Goal: Task Accomplishment & Management: Manage account settings

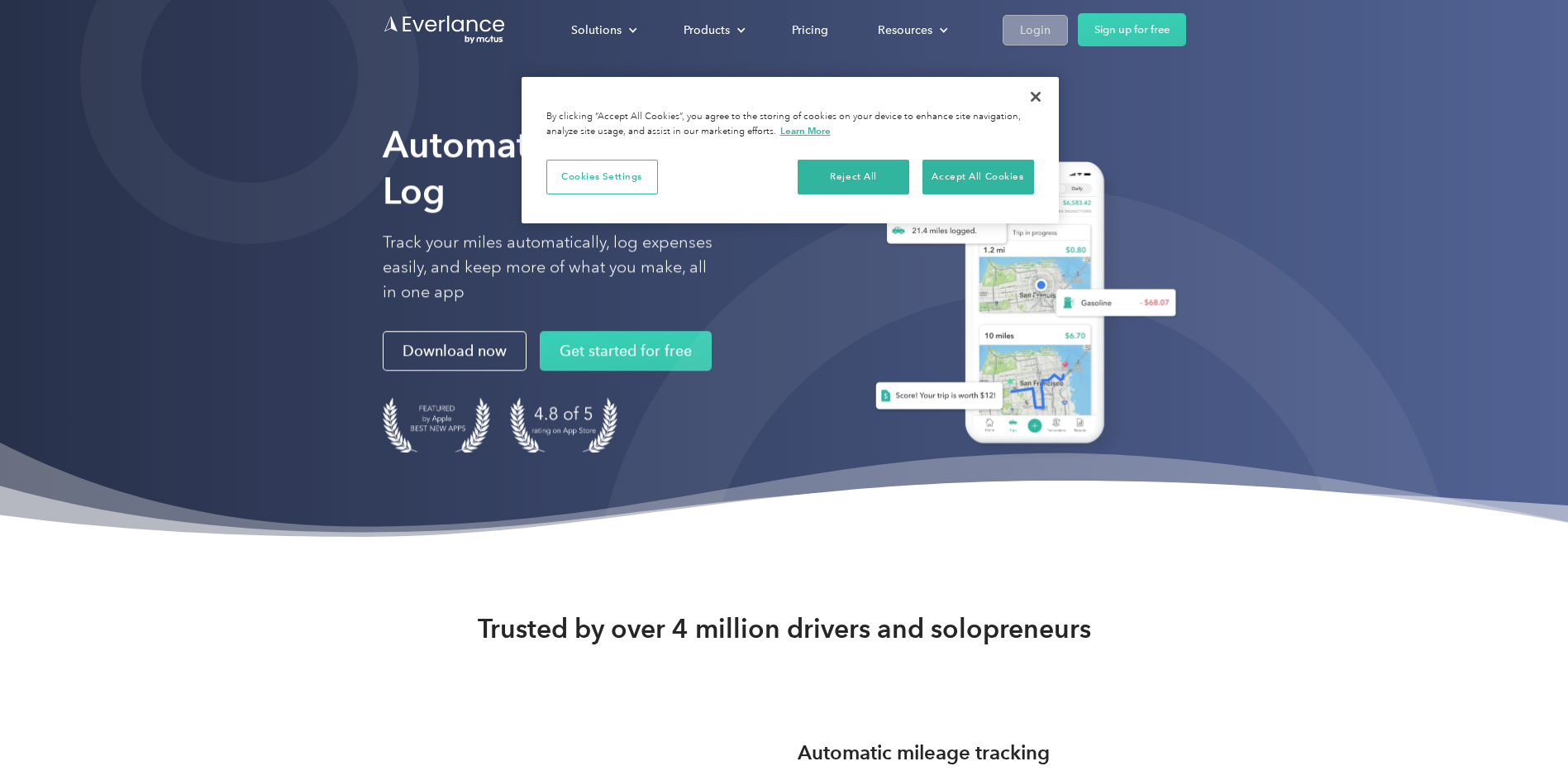
click at [1034, 29] on div "Login" at bounding box center [1035, 30] width 30 height 21
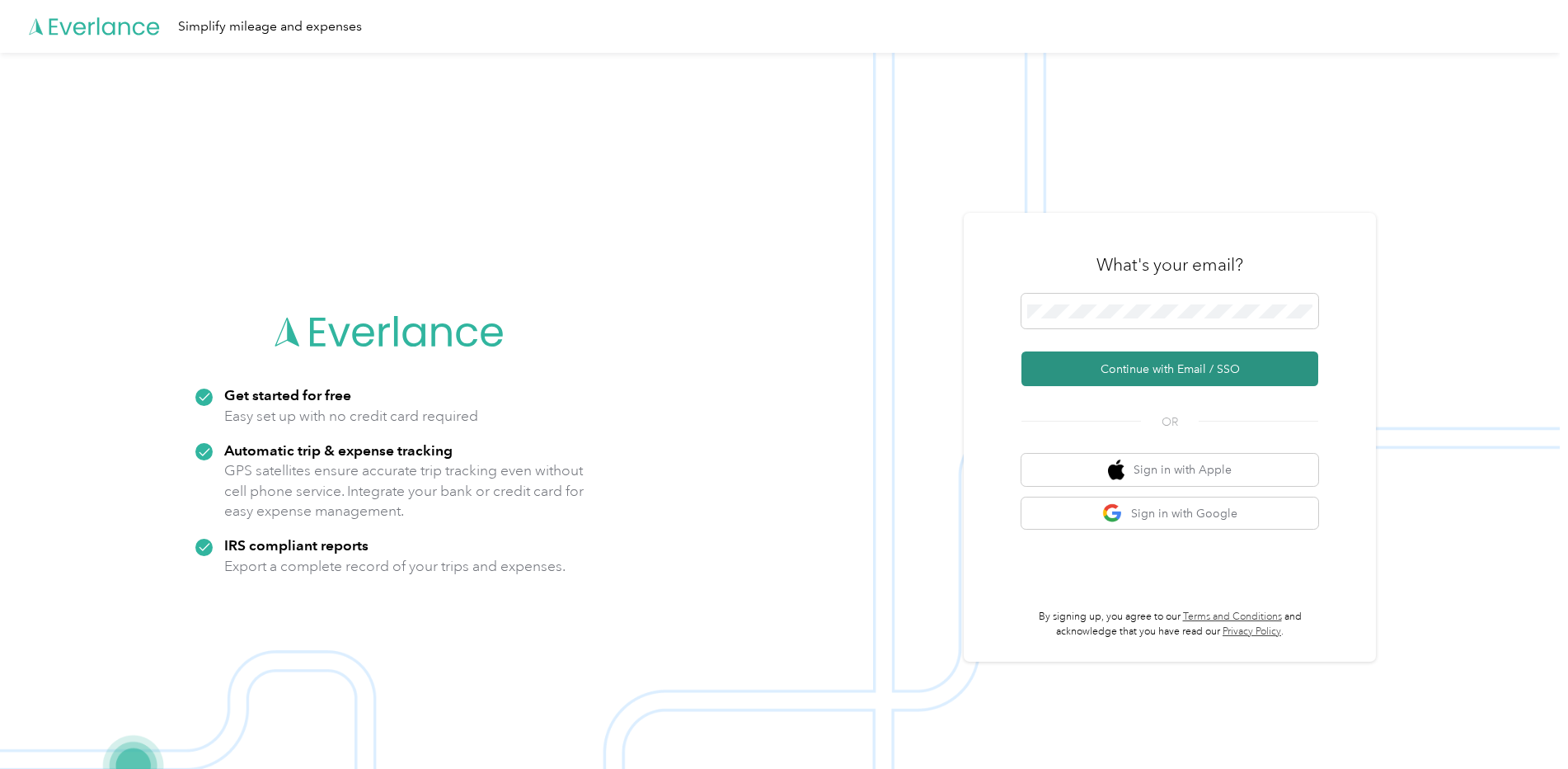
click at [1205, 374] on button "Continue with Email / SSO" at bounding box center [1169, 369] width 296 height 35
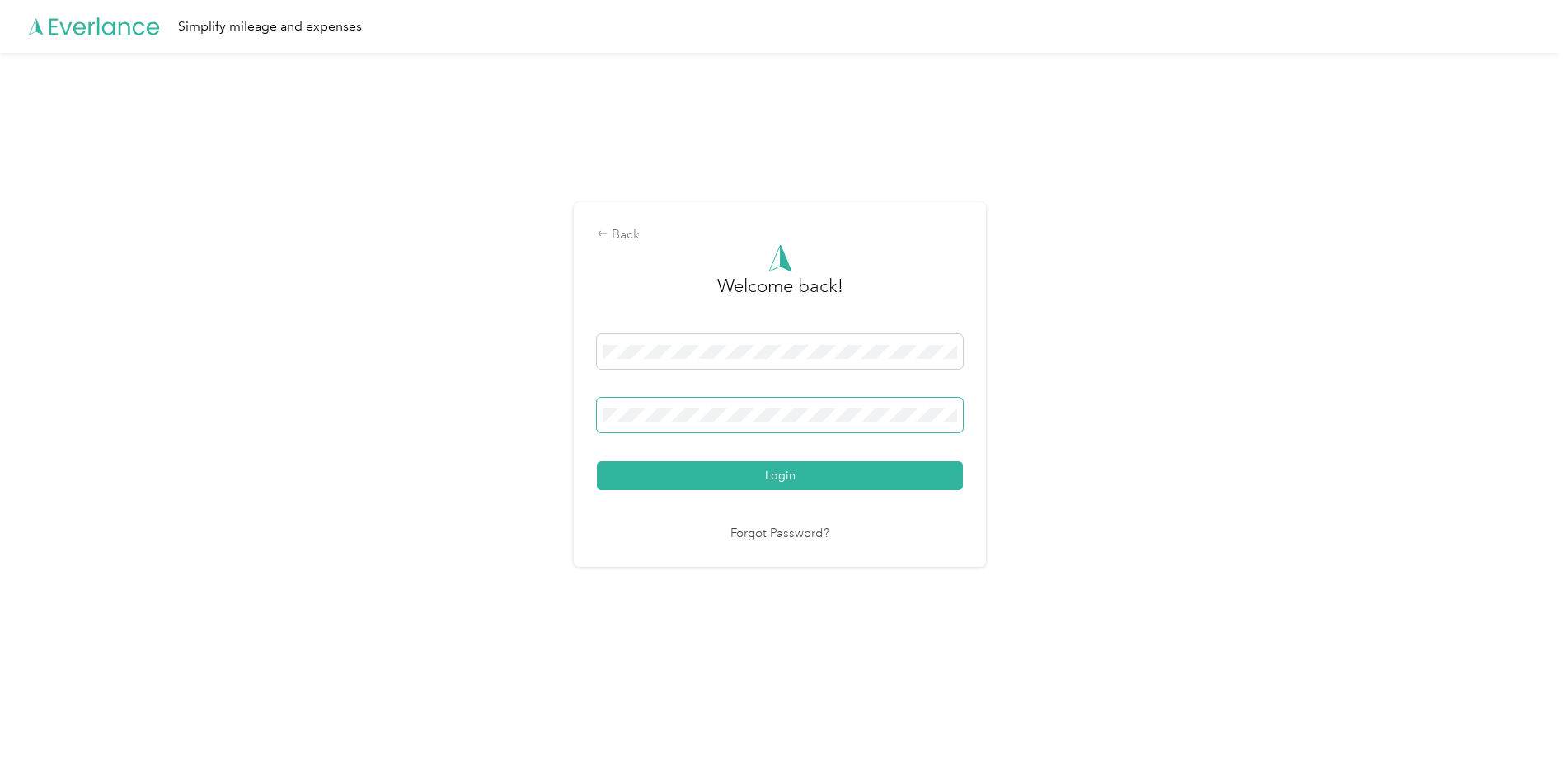
click at [597, 461] on button "Login" at bounding box center [779, 475] width 366 height 29
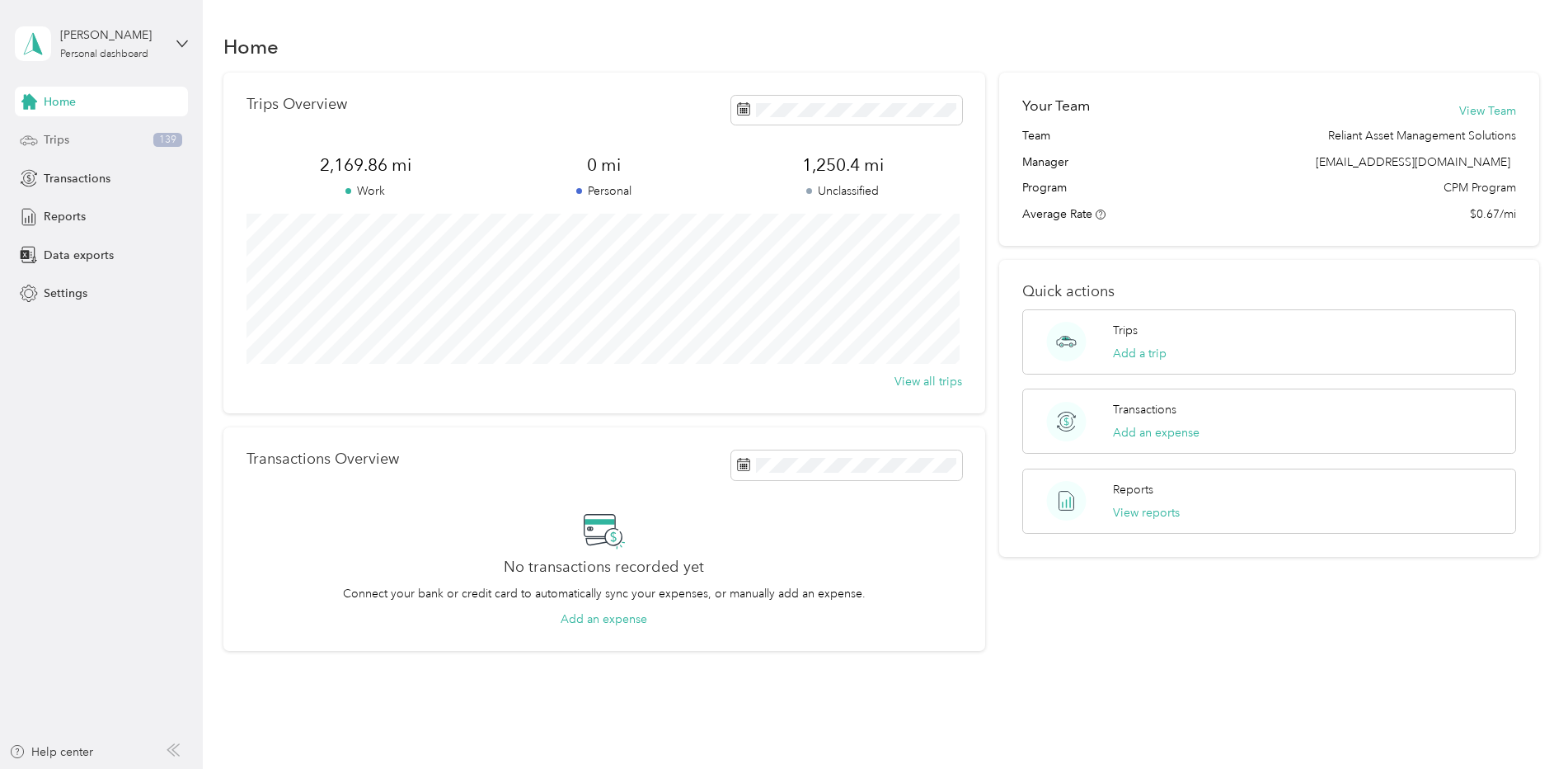
click at [61, 136] on span "Trips" at bounding box center [57, 140] width 26 height 17
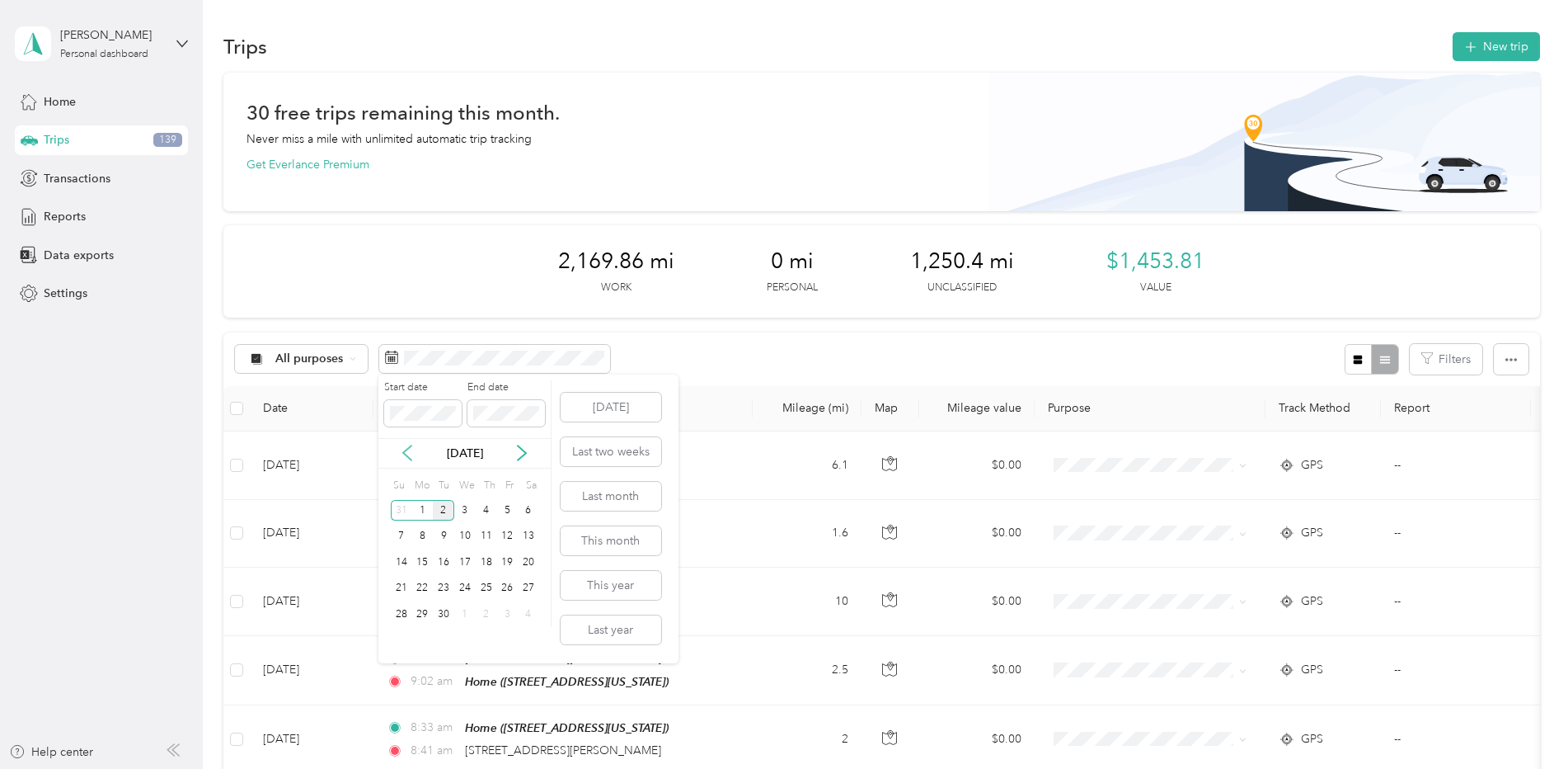
click at [407, 454] on icon at bounding box center [407, 452] width 16 height 16
click at [526, 559] on div "16" at bounding box center [529, 562] width 22 height 21
click at [401, 639] on div "31" at bounding box center [402, 640] width 22 height 21
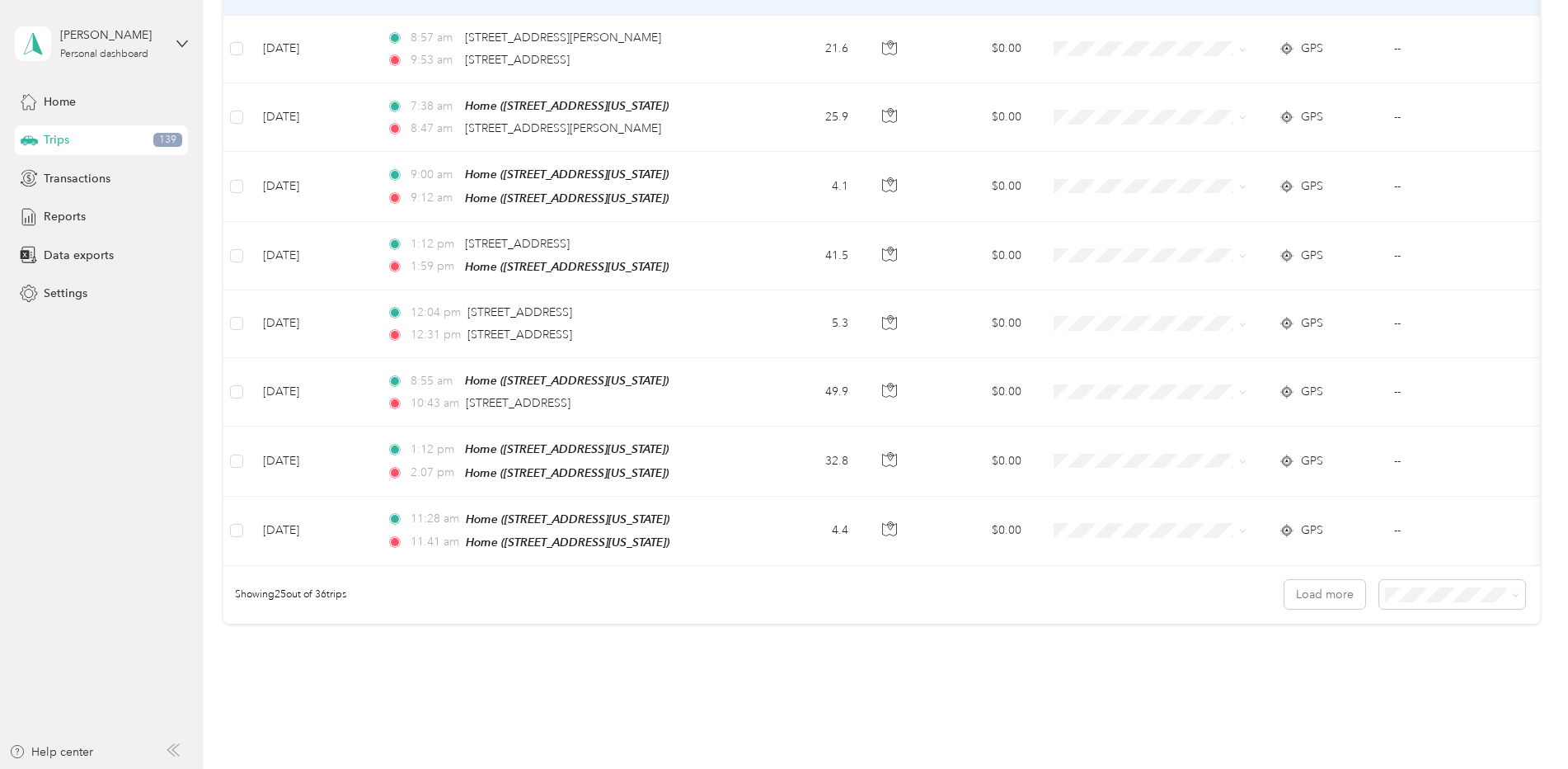
scroll to position [1656, 0]
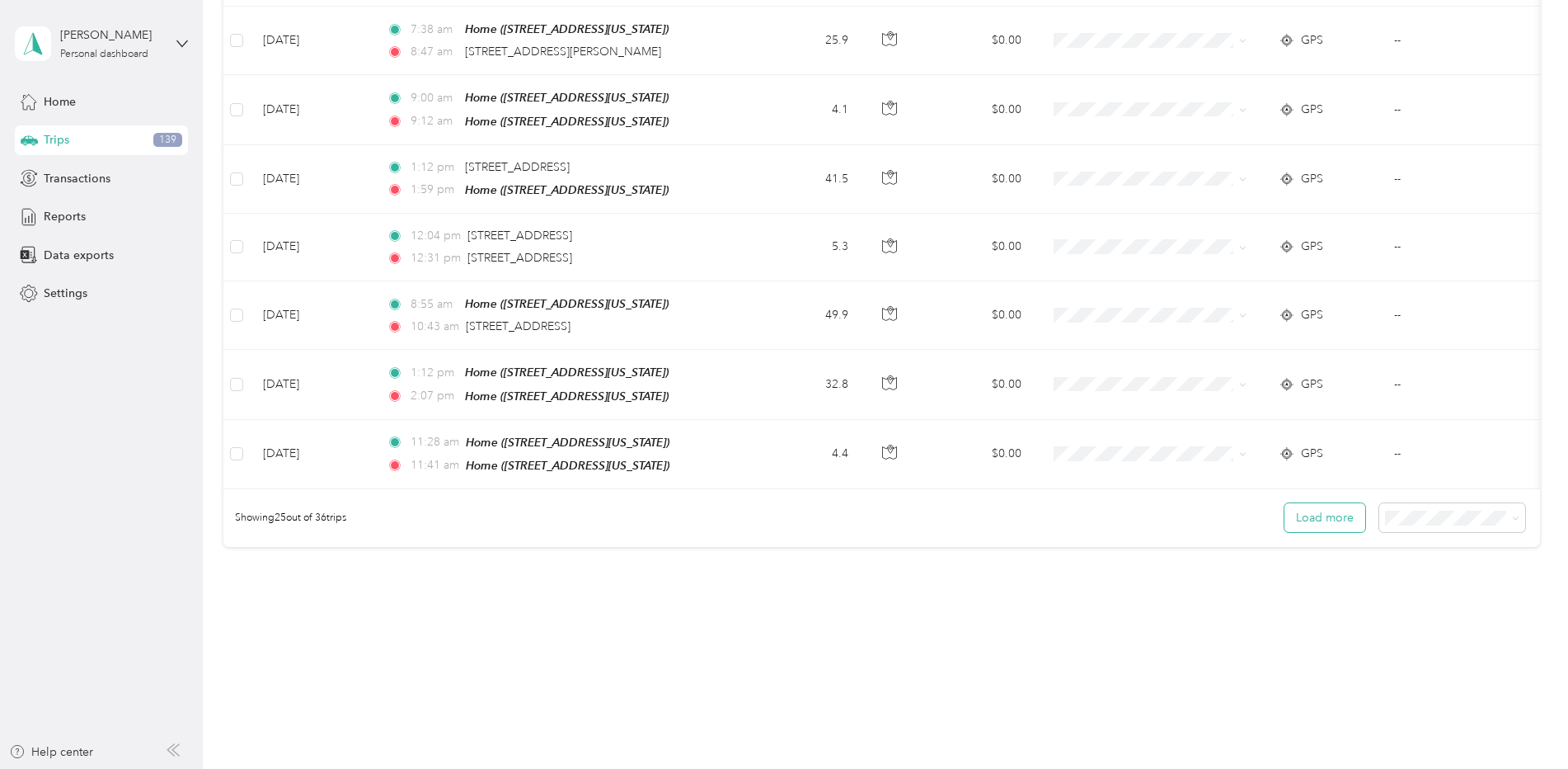
click at [1307, 514] on button "Load more" at bounding box center [1325, 517] width 81 height 29
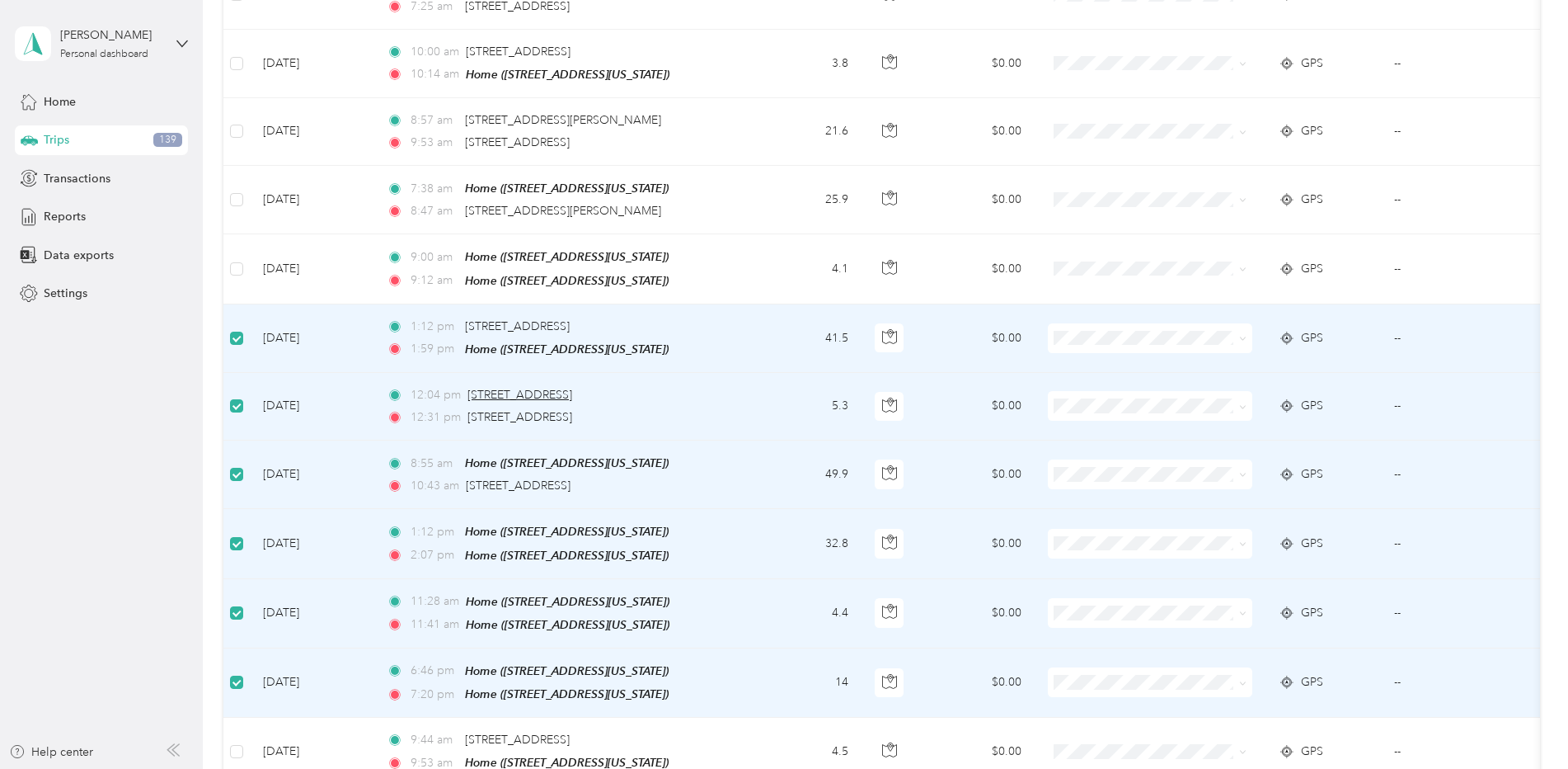
scroll to position [1493, 0]
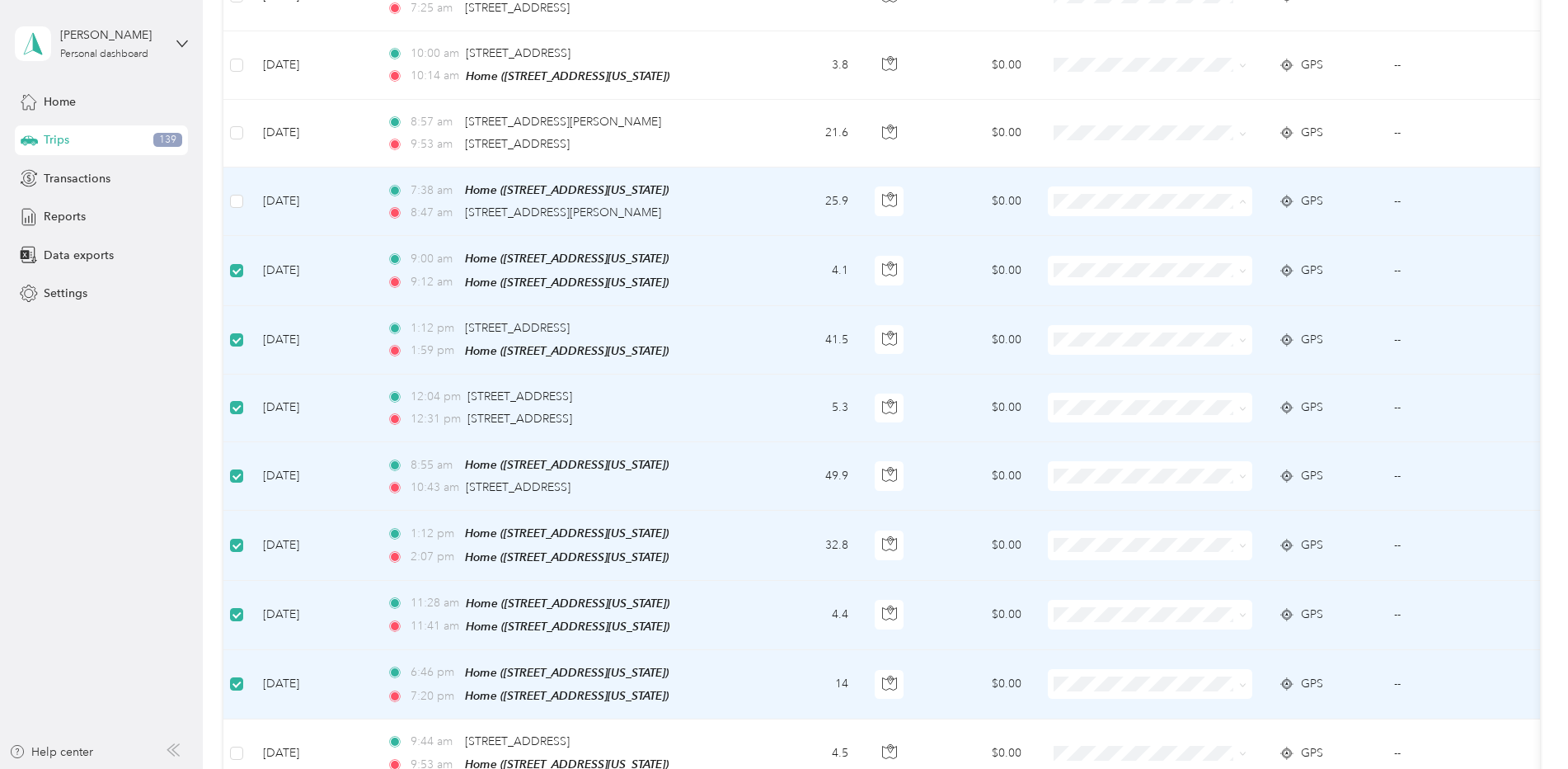
click at [1119, 222] on li "Reliant Asset Management Solutions" at bounding box center [1173, 222] width 252 height 29
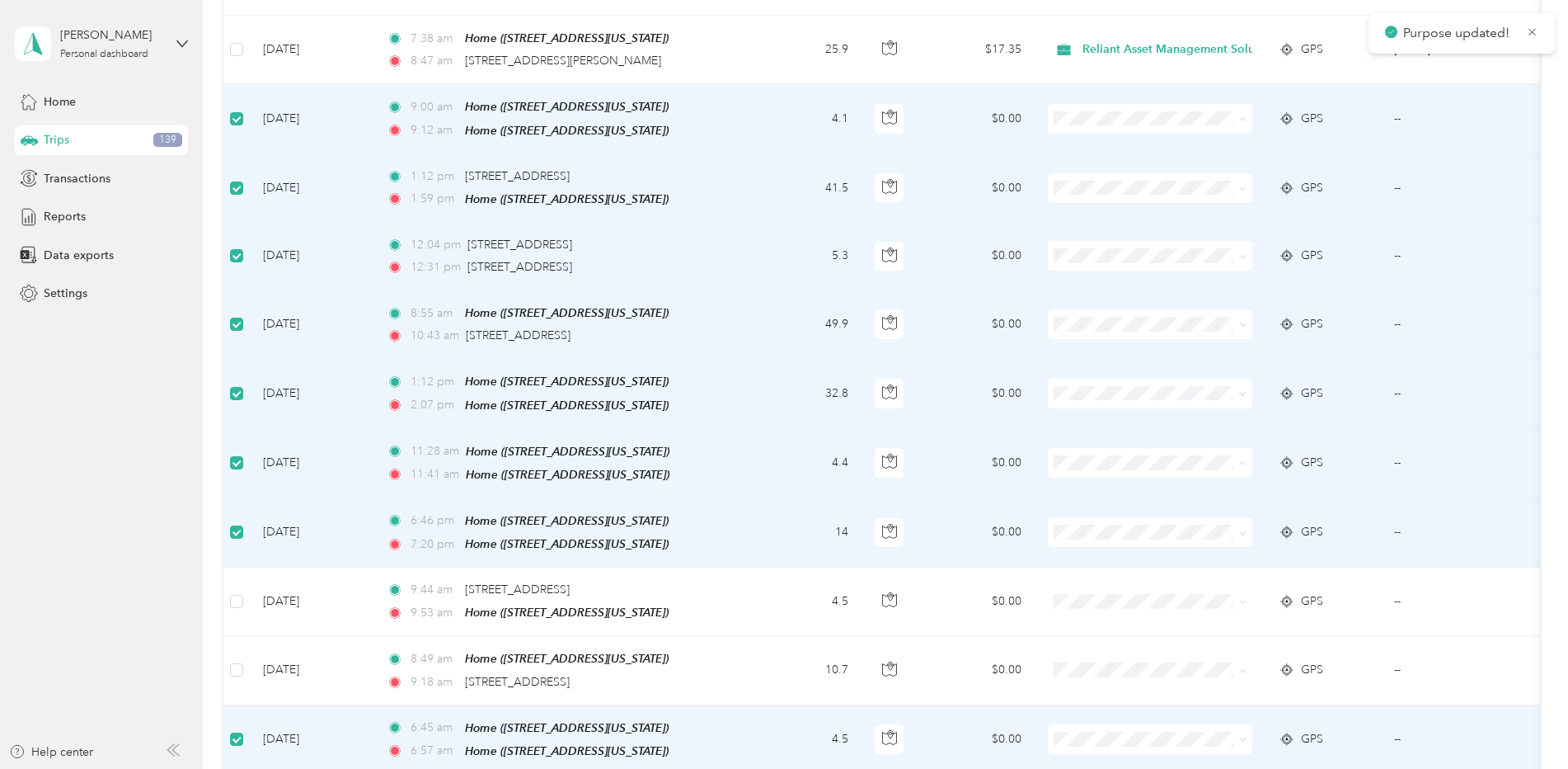
scroll to position [1658, 0]
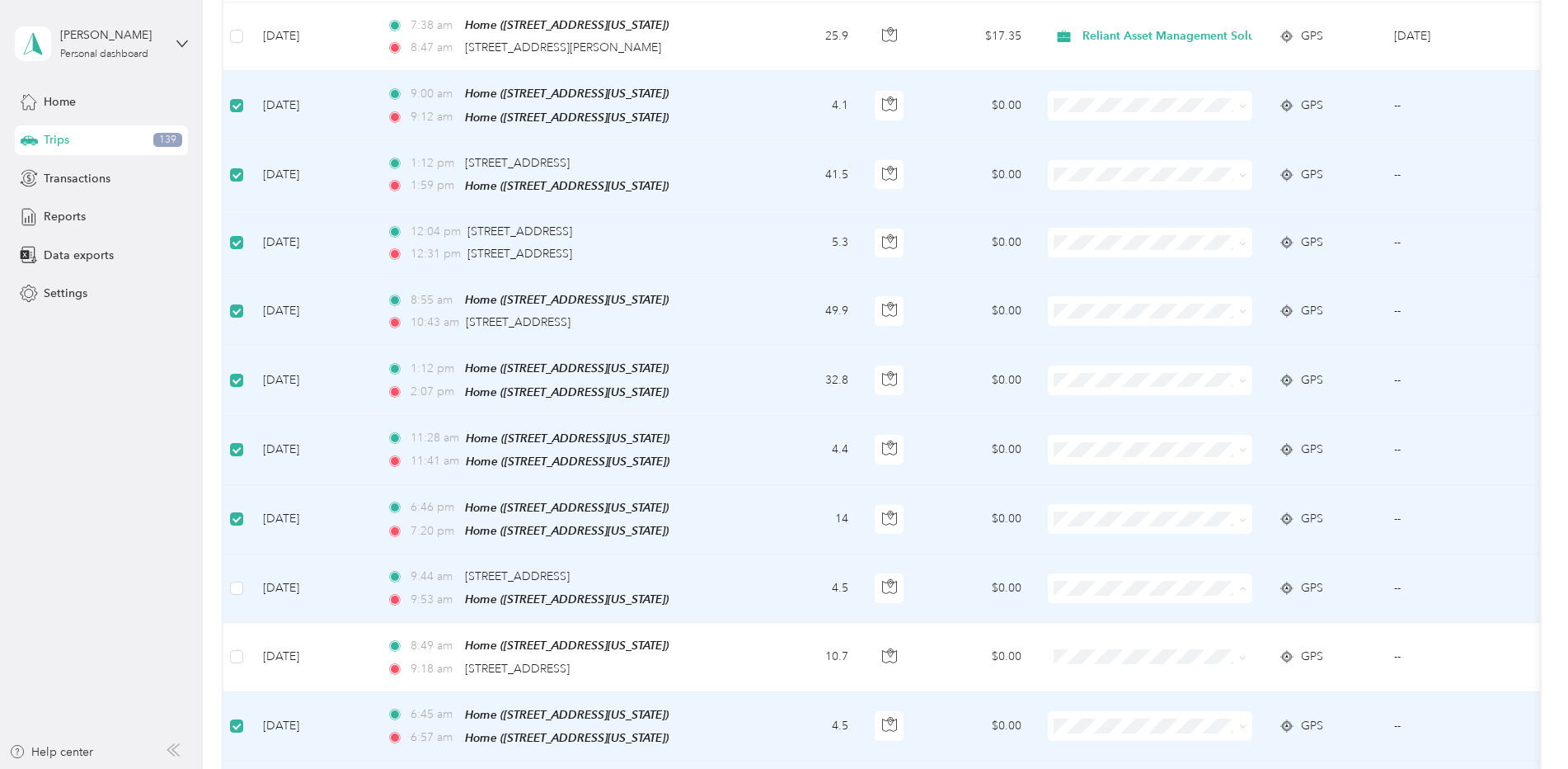
click at [1172, 599] on span "Reliant Asset Management Solutions" at bounding box center [1187, 598] width 199 height 17
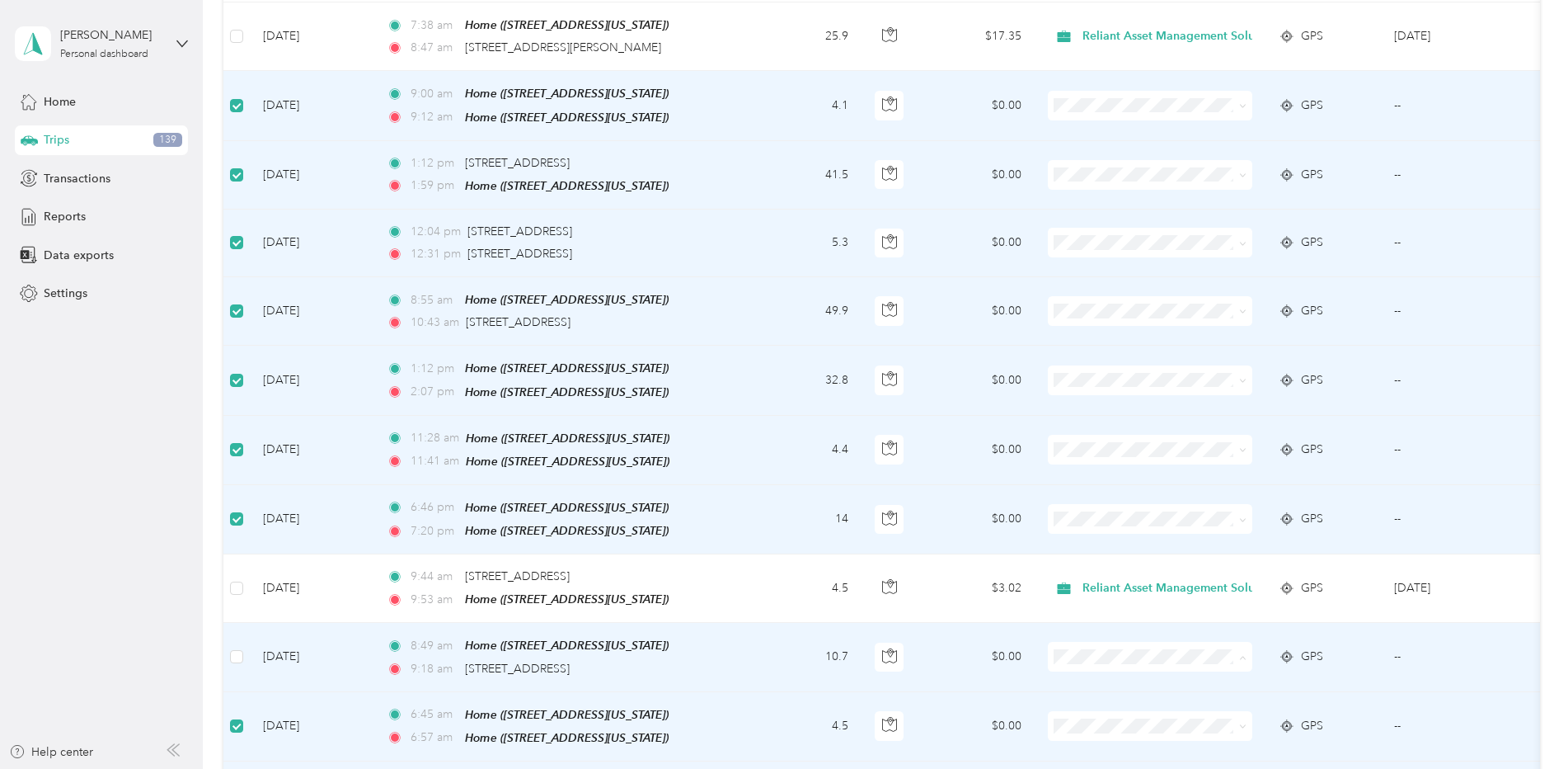
click at [1156, 664] on span "Reliant Asset Management Solutions" at bounding box center [1187, 666] width 199 height 17
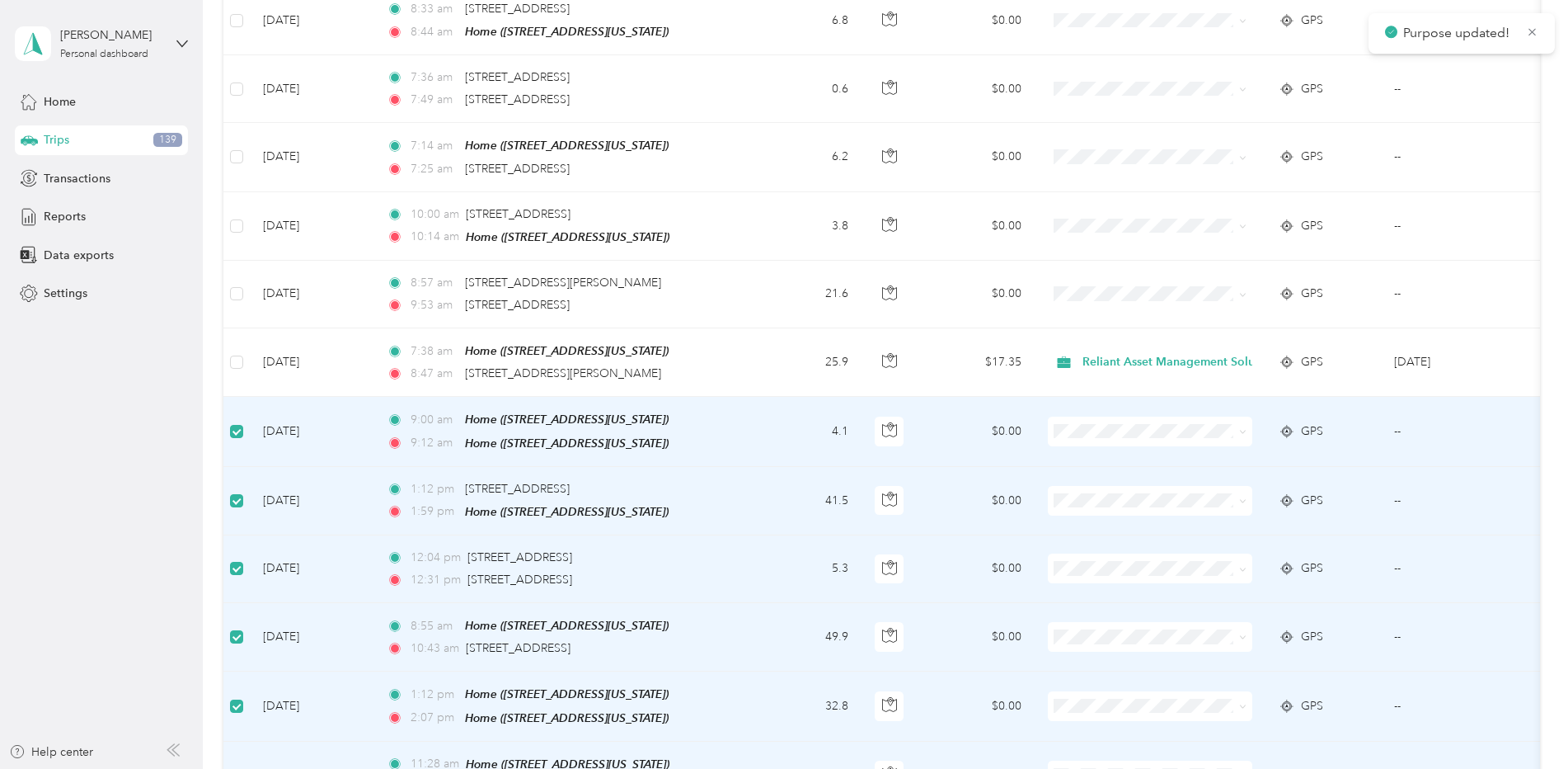
scroll to position [1246, 0]
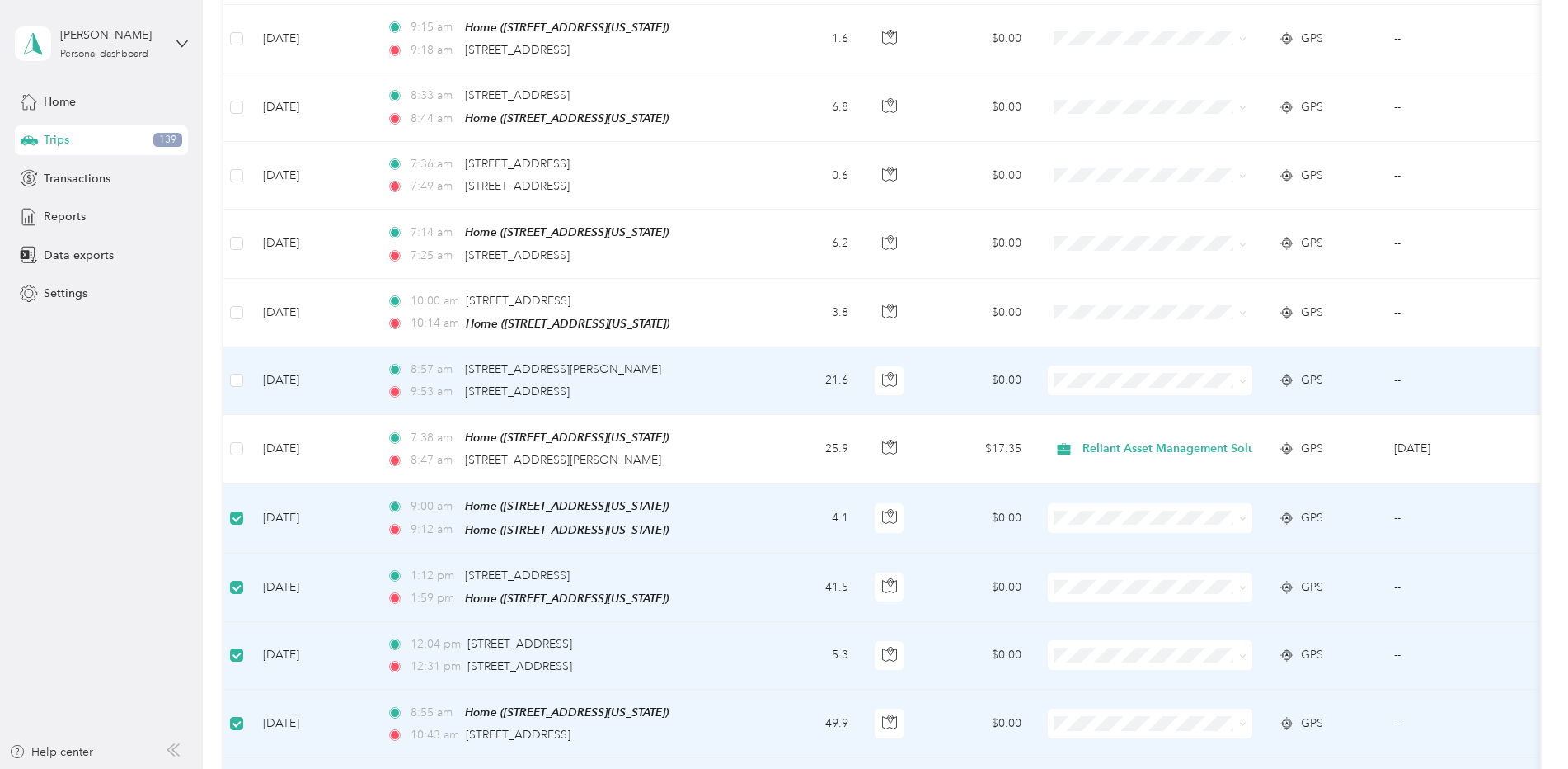
click at [319, 369] on td "Aug 22, 2025" at bounding box center [312, 381] width 124 height 68
click at [423, 382] on span "9:53 am" at bounding box center [434, 391] width 47 height 18
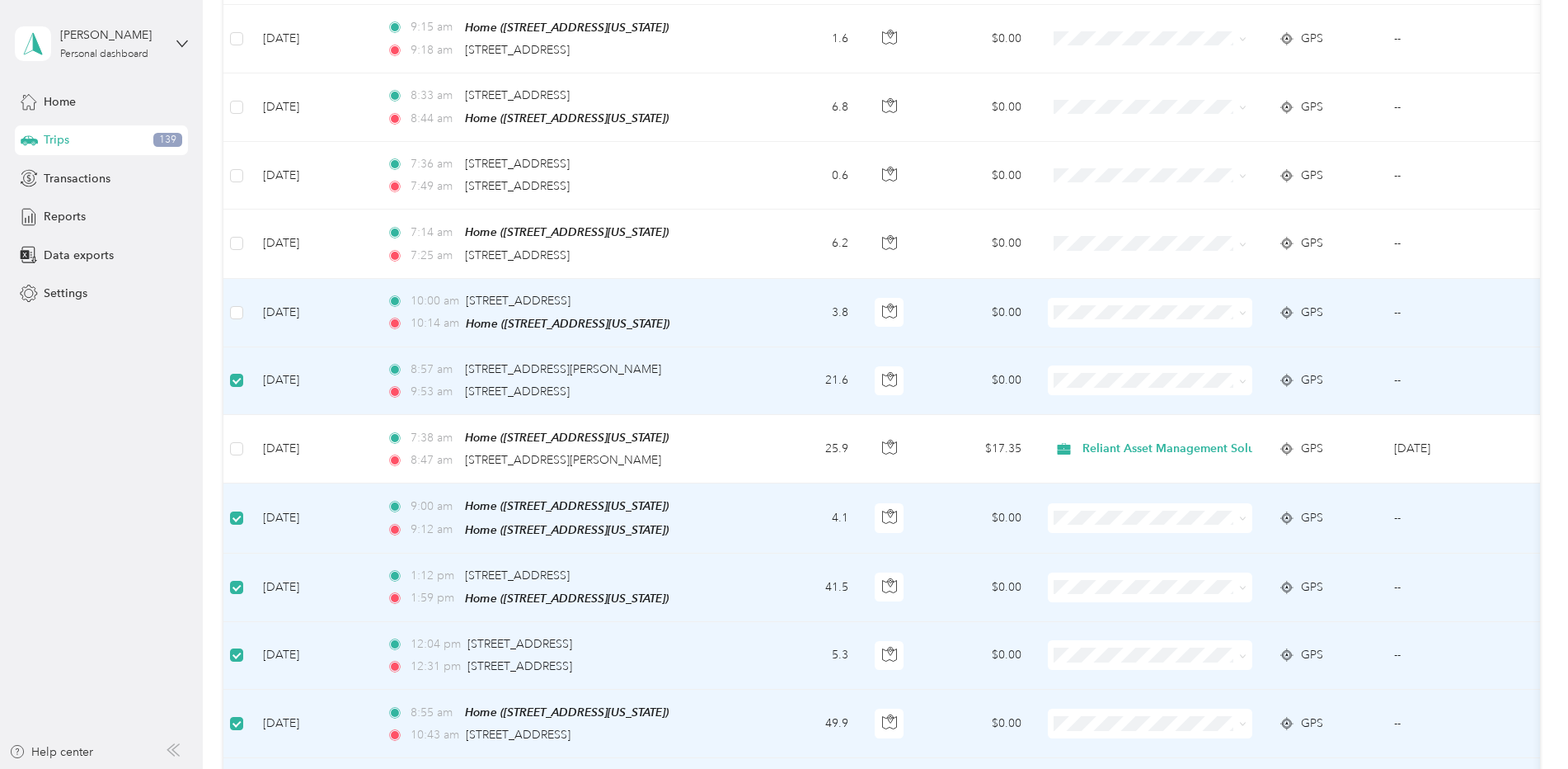
click at [309, 297] on td "Aug 22, 2025" at bounding box center [312, 313] width 124 height 68
click at [1103, 330] on span "Reliant Asset Management Solutions" at bounding box center [1187, 332] width 199 height 17
click at [314, 301] on td "Aug 22, 2025" at bounding box center [312, 313] width 124 height 68
click at [273, 301] on td "Aug 22, 2025" at bounding box center [312, 313] width 124 height 68
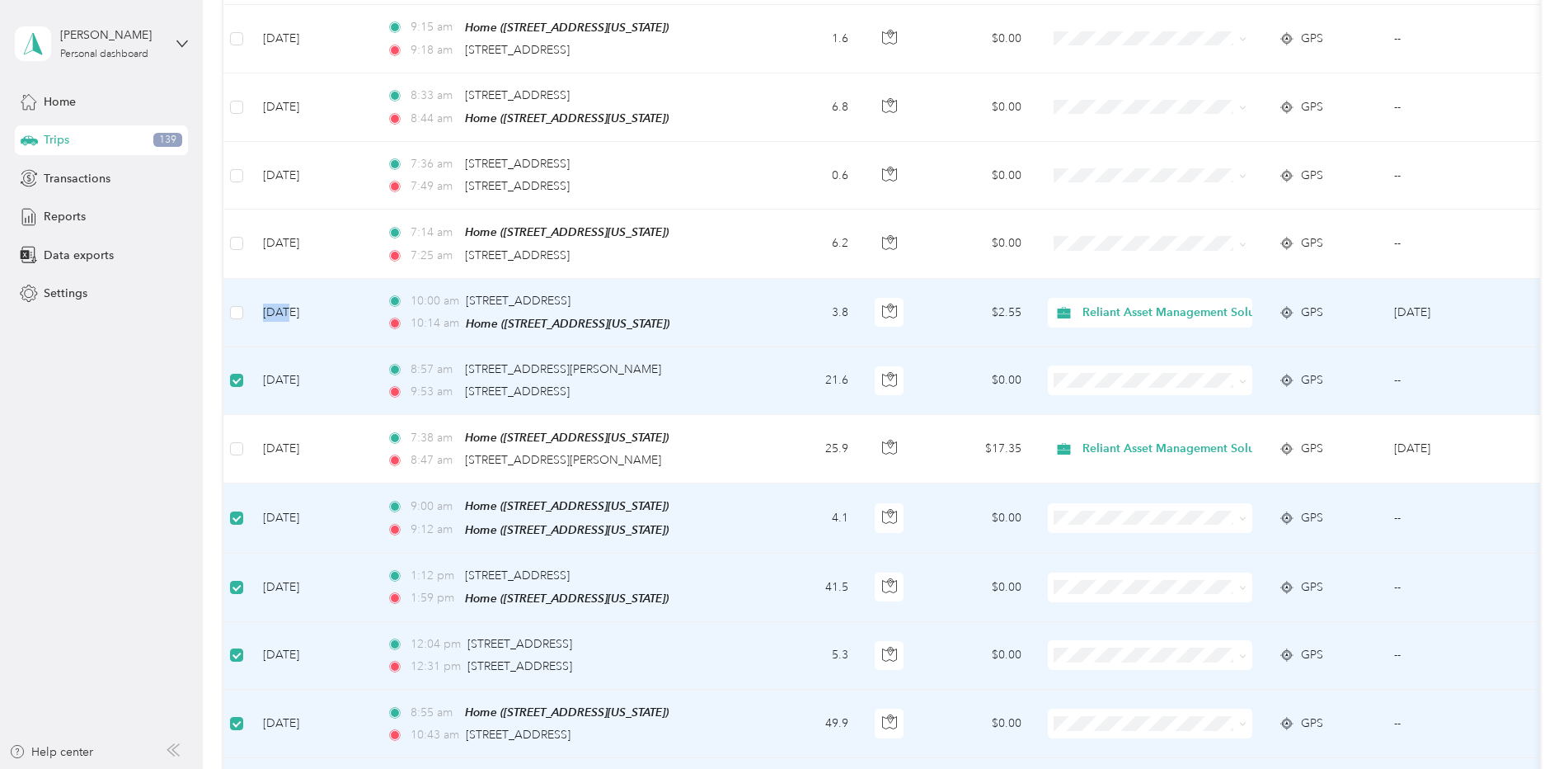
click at [280, 301] on td "Aug 22, 2025" at bounding box center [312, 313] width 124 height 68
click at [310, 296] on td "Aug 22, 2025" at bounding box center [312, 313] width 124 height 68
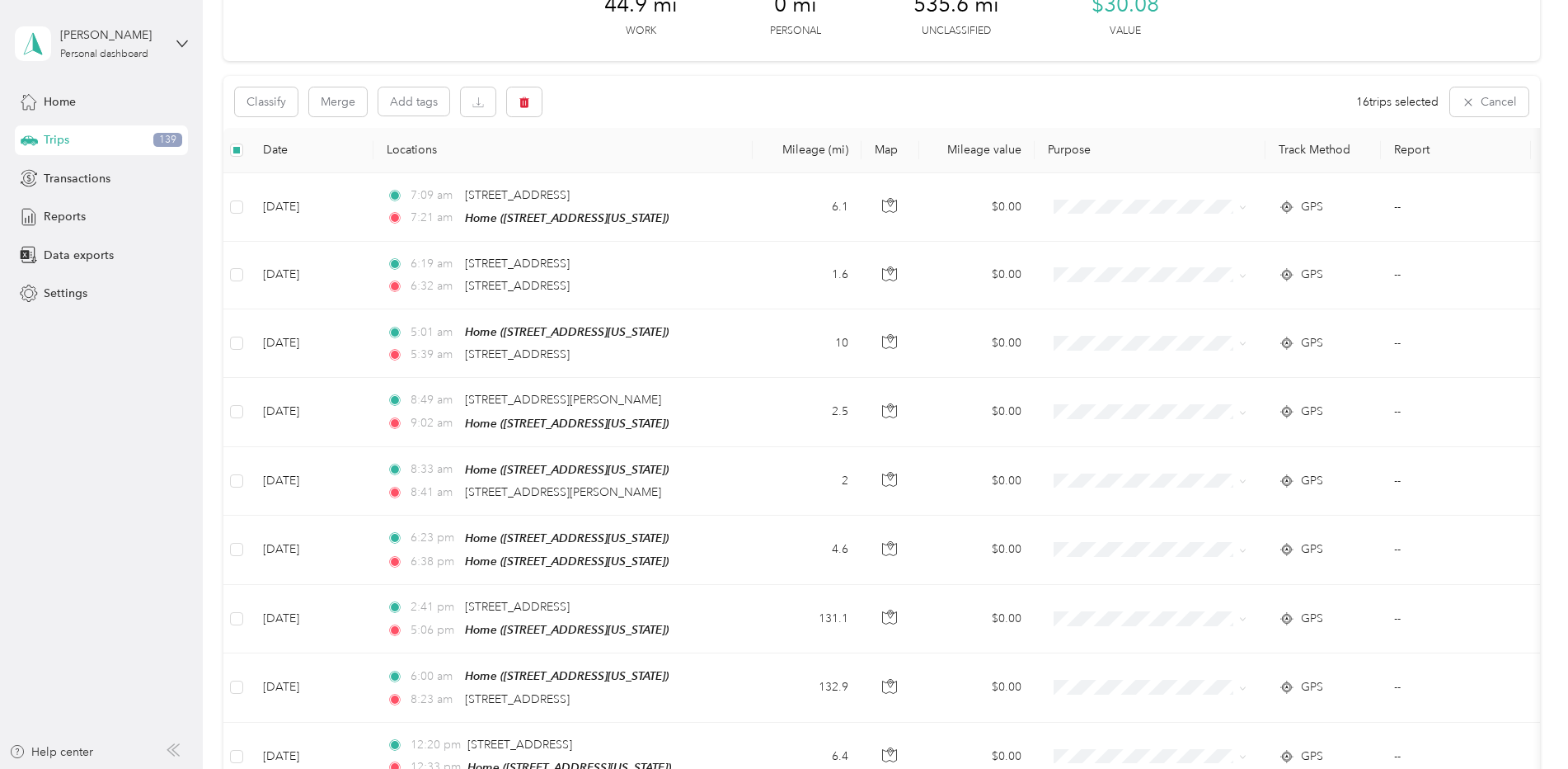
scroll to position [0, 0]
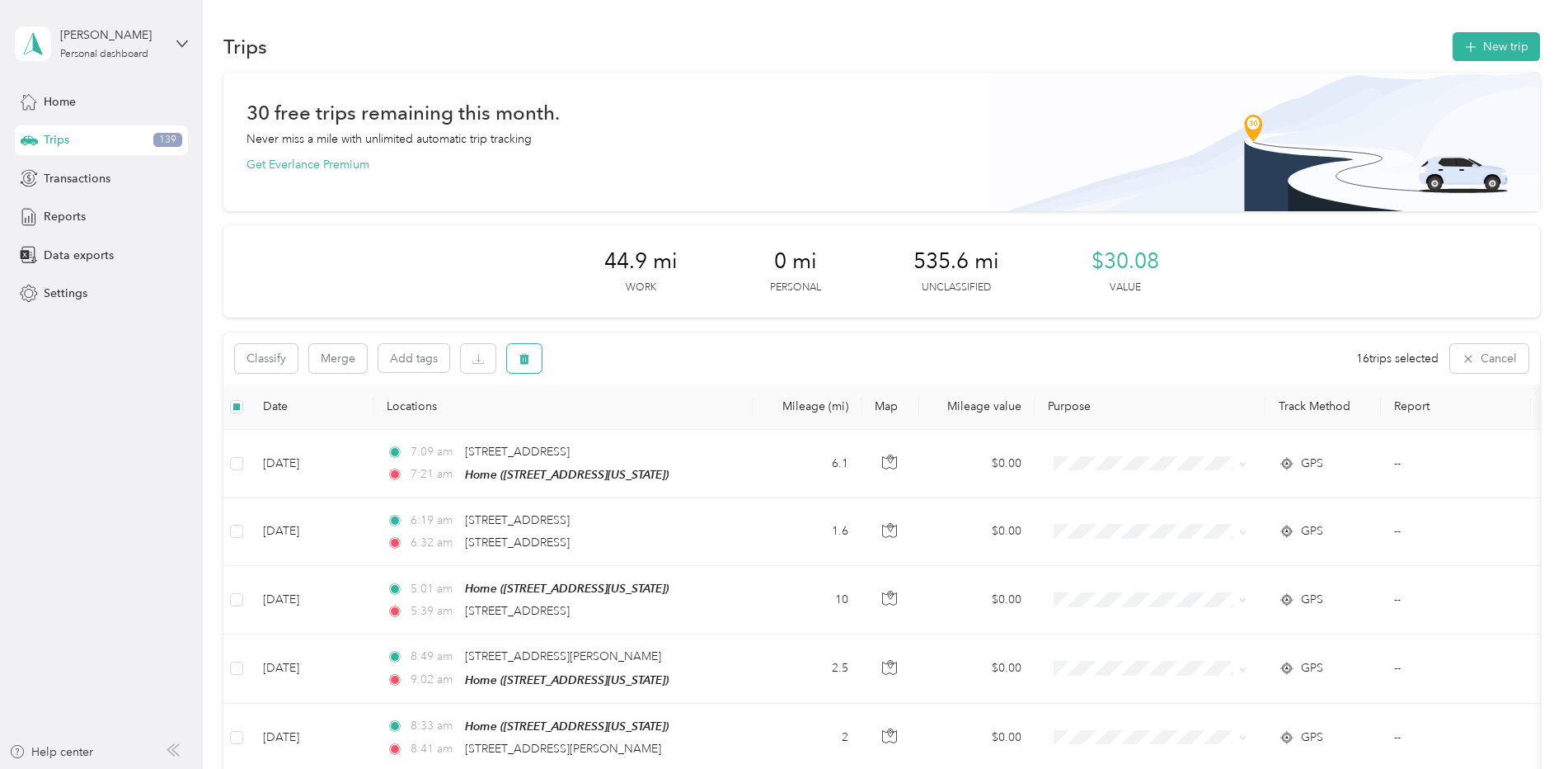
click at [524, 365] on button "button" at bounding box center [524, 359] width 35 height 29
click at [652, 432] on button "Yes" at bounding box center [649, 427] width 32 height 26
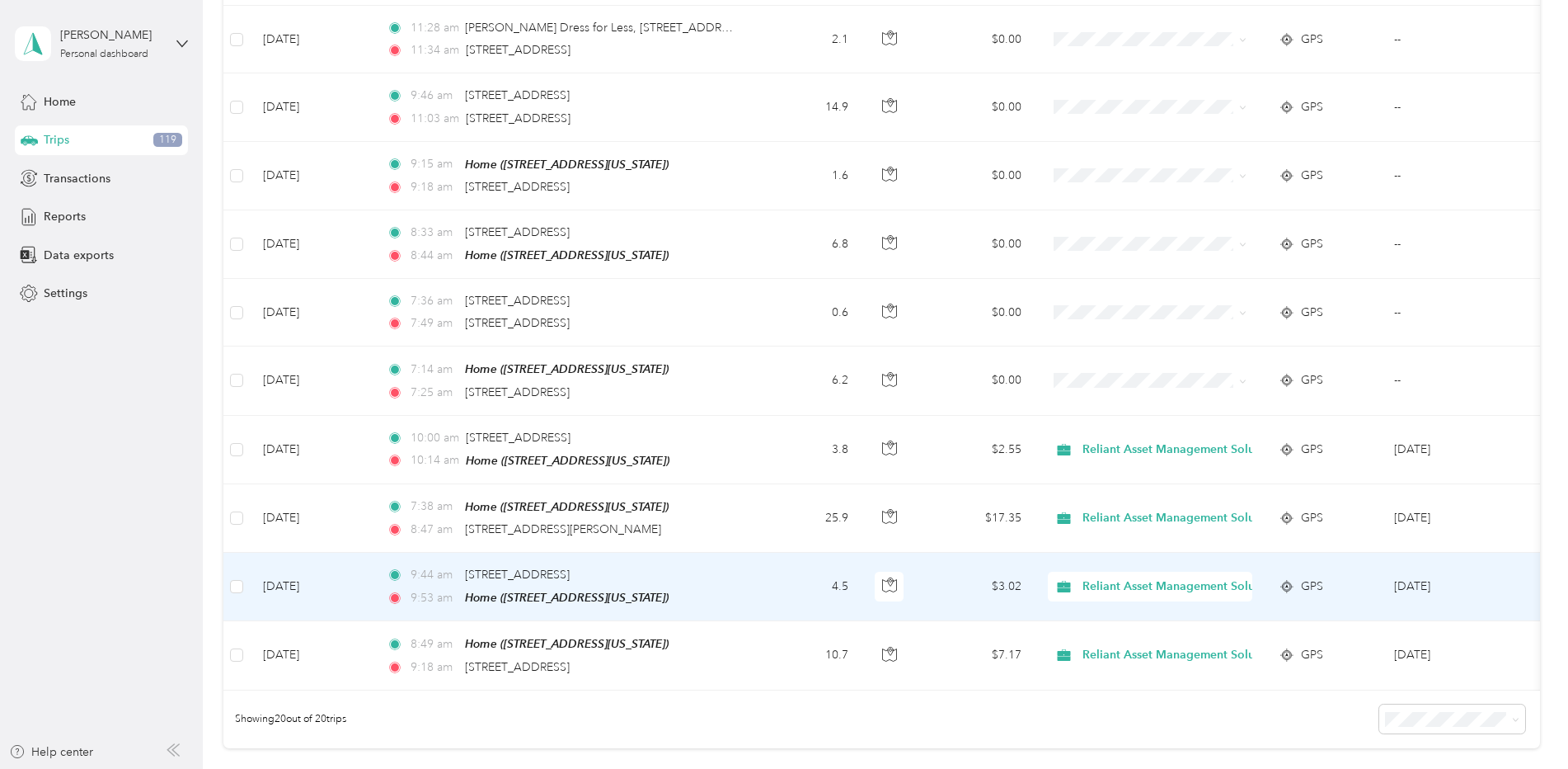
scroll to position [1072, 0]
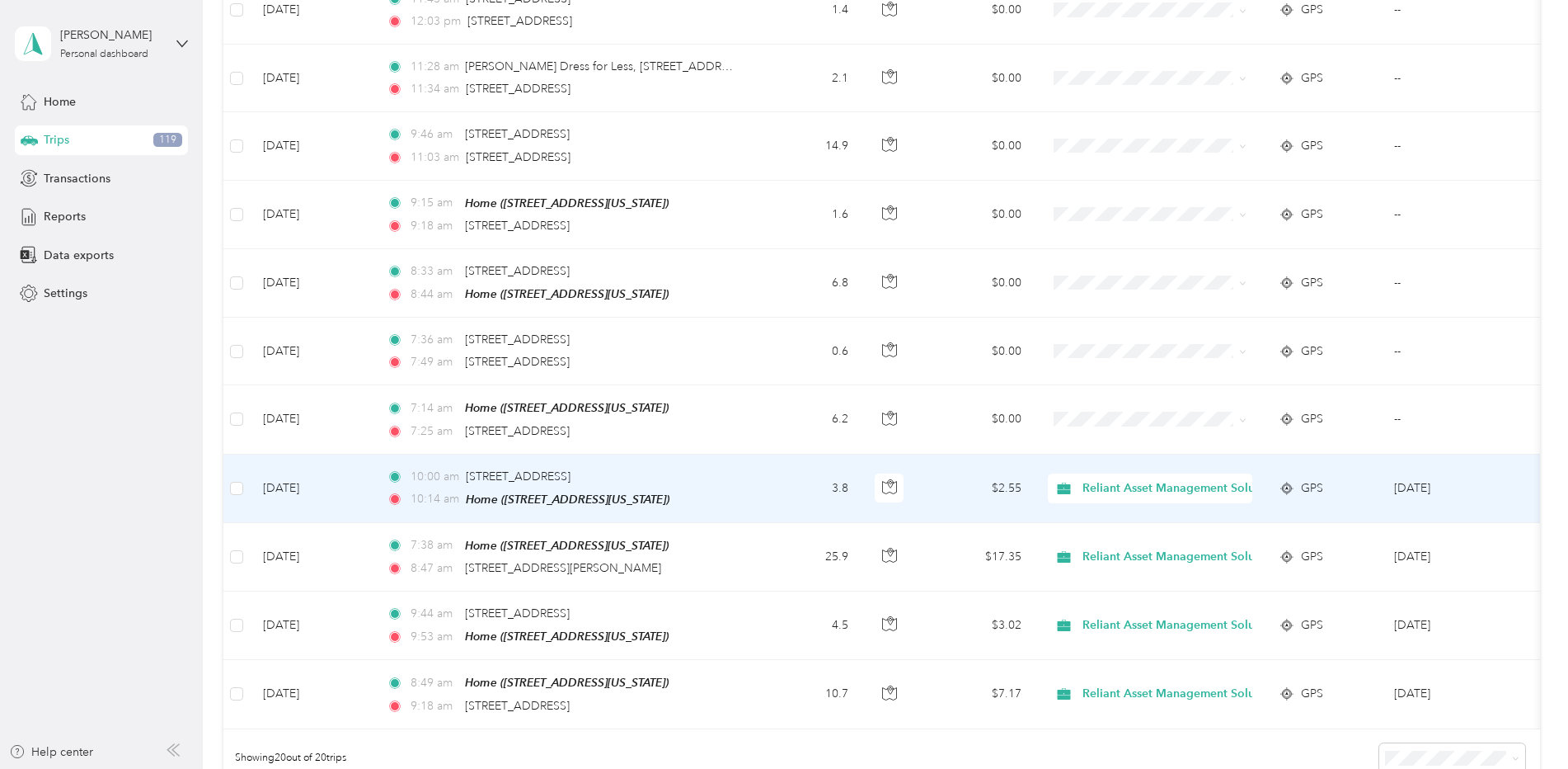
click at [319, 476] on td "Aug 22, 2025" at bounding box center [312, 488] width 124 height 68
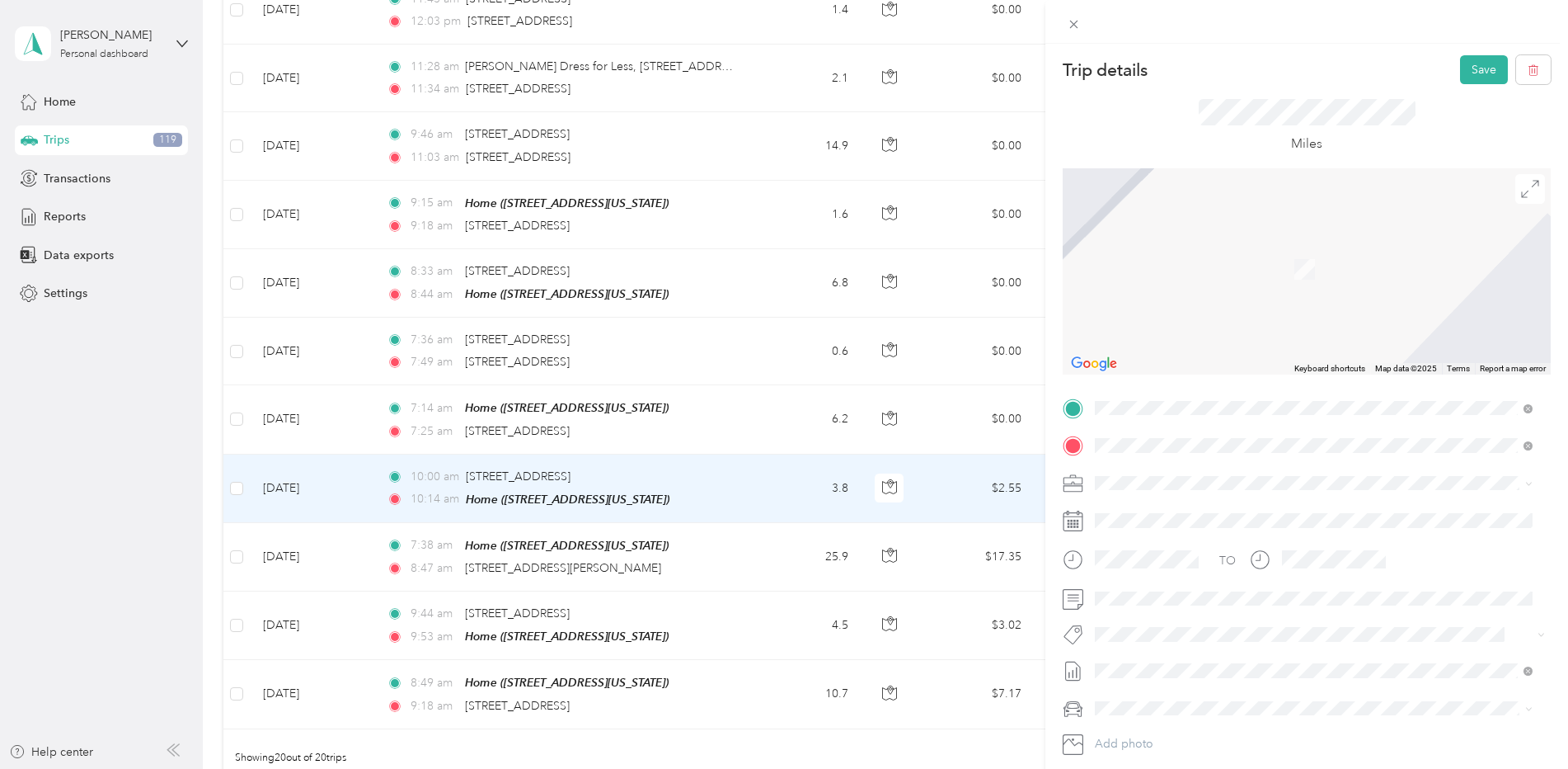
click at [1159, 509] on span "15722 Tern Road Victorville, California 92394, United States" at bounding box center [1208, 502] width 165 height 15
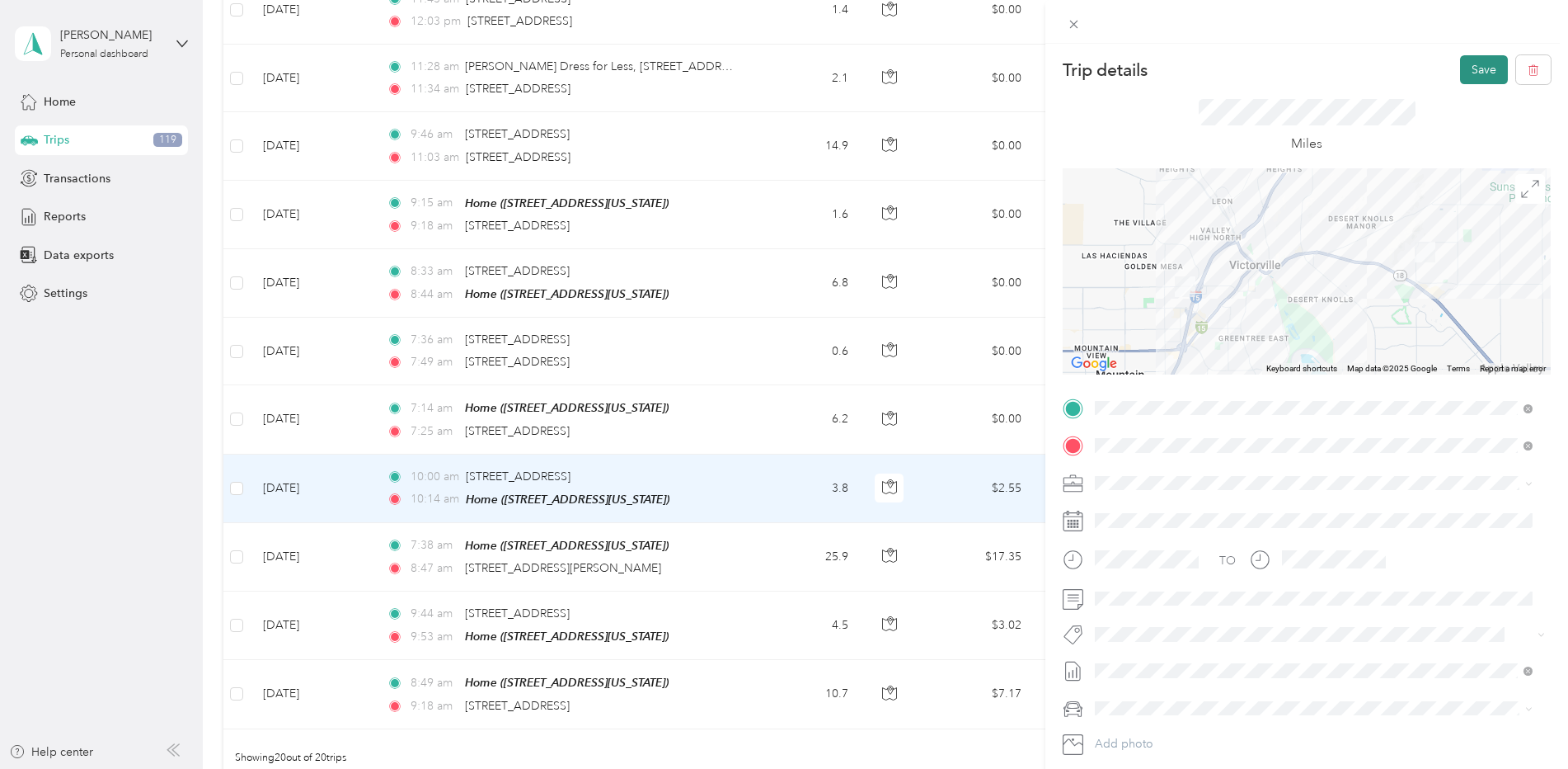
click at [1471, 68] on button "Save" at bounding box center [1483, 70] width 47 height 29
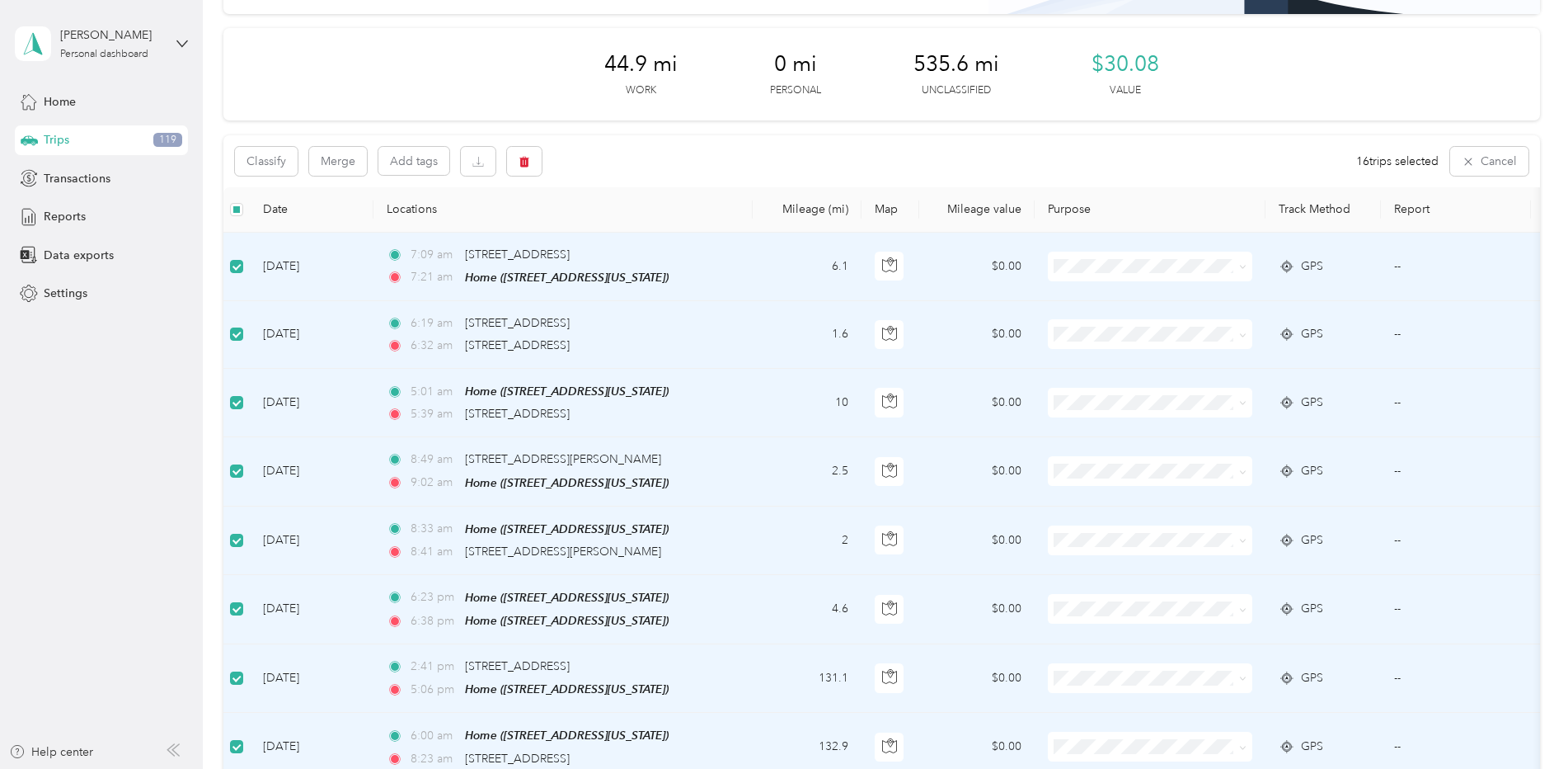
scroll to position [163, 0]
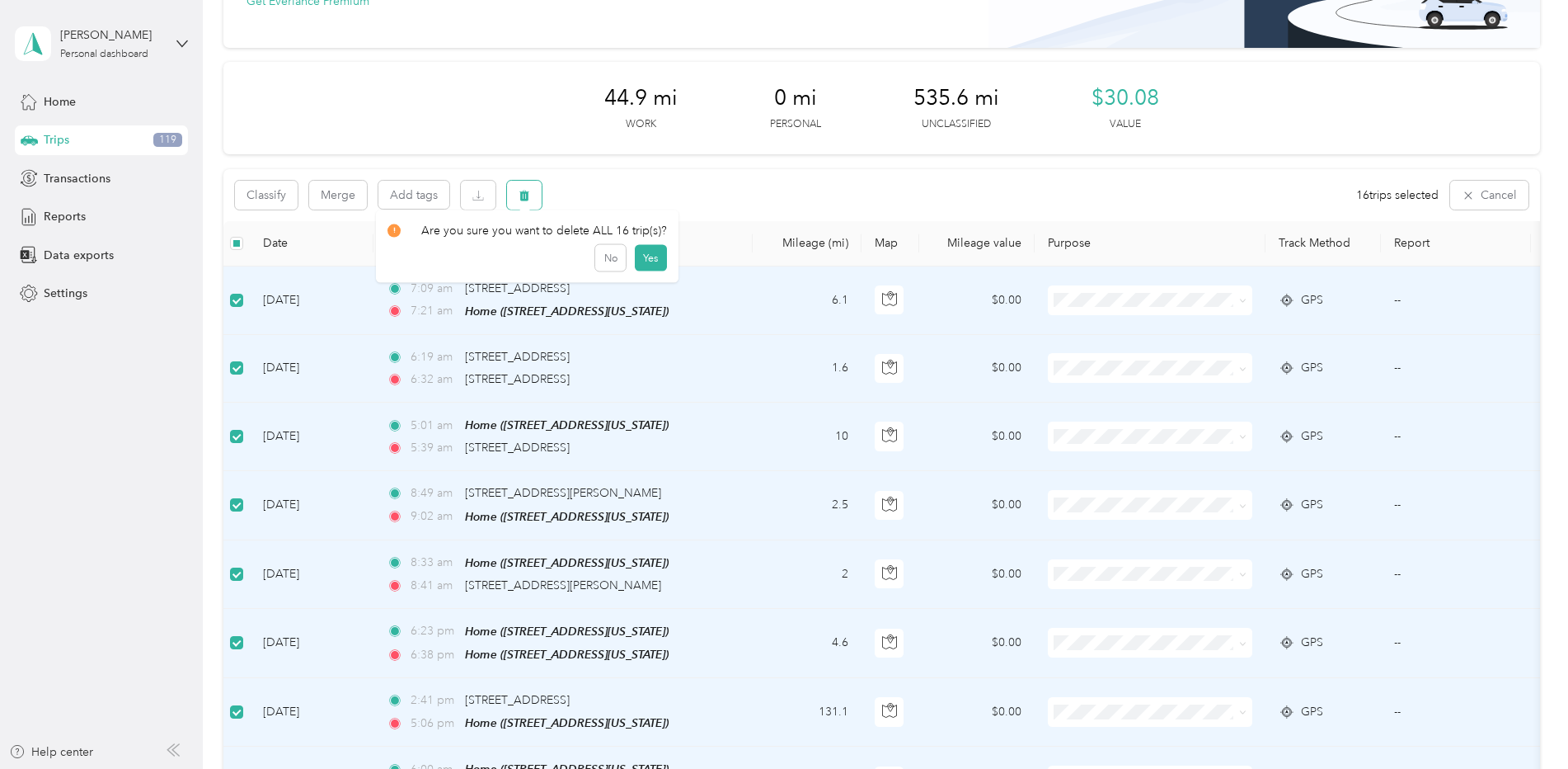
click at [517, 198] on button "button" at bounding box center [524, 195] width 35 height 29
click at [648, 261] on button "Yes" at bounding box center [649, 264] width 32 height 26
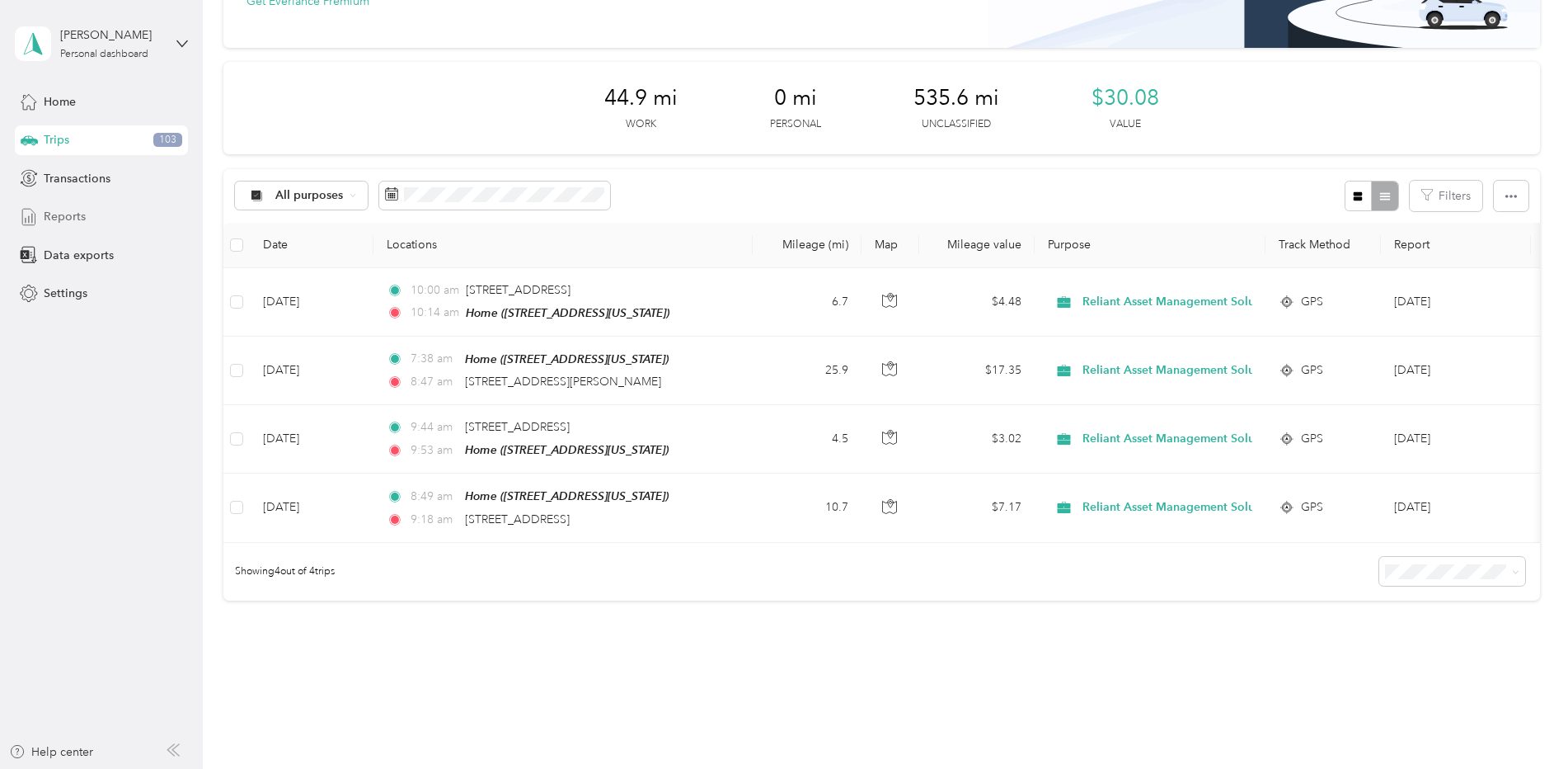
click at [62, 220] on span "Reports" at bounding box center [65, 216] width 42 height 17
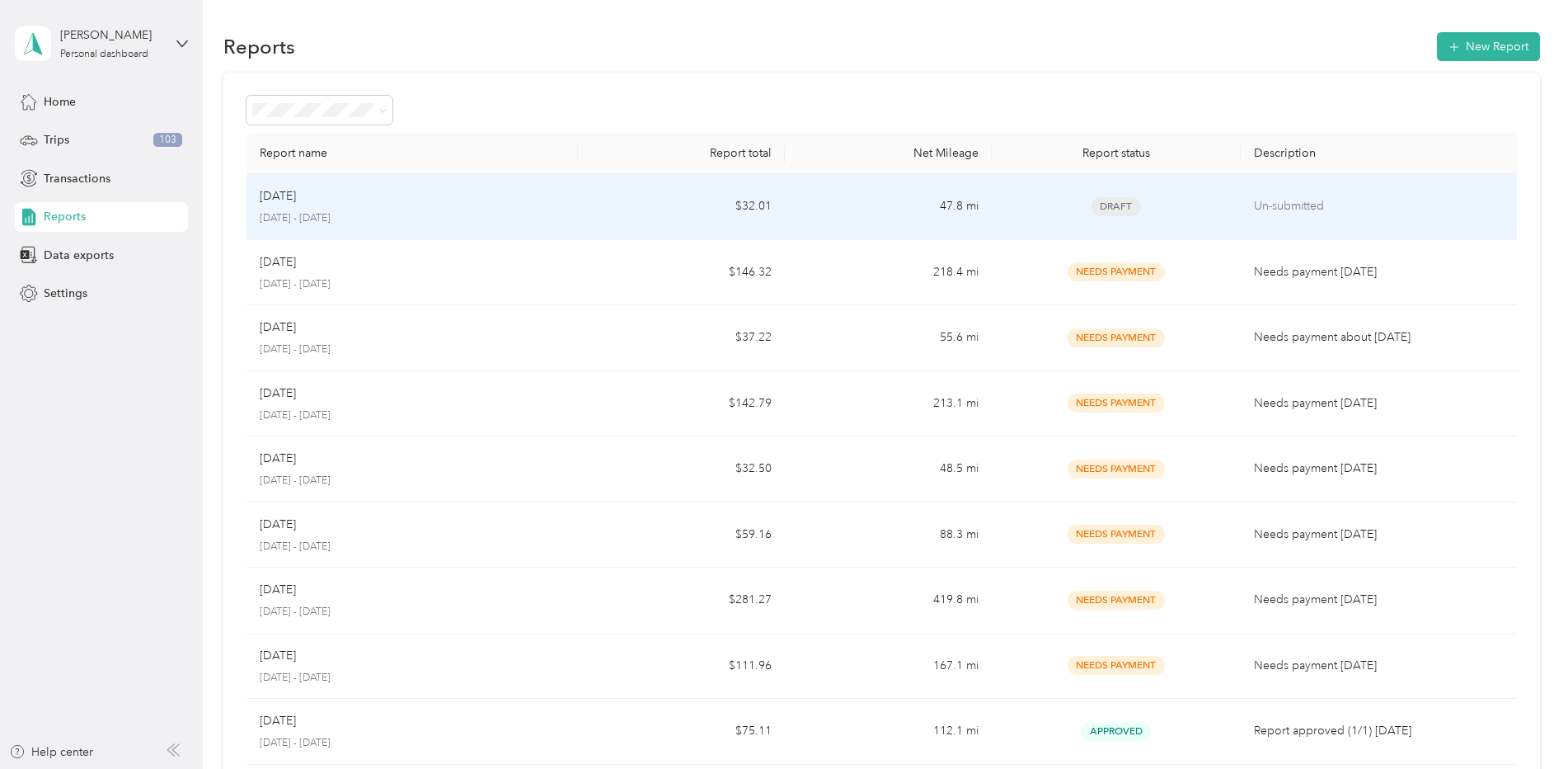
click at [1272, 202] on p "Un-submitted" at bounding box center [1378, 206] width 250 height 18
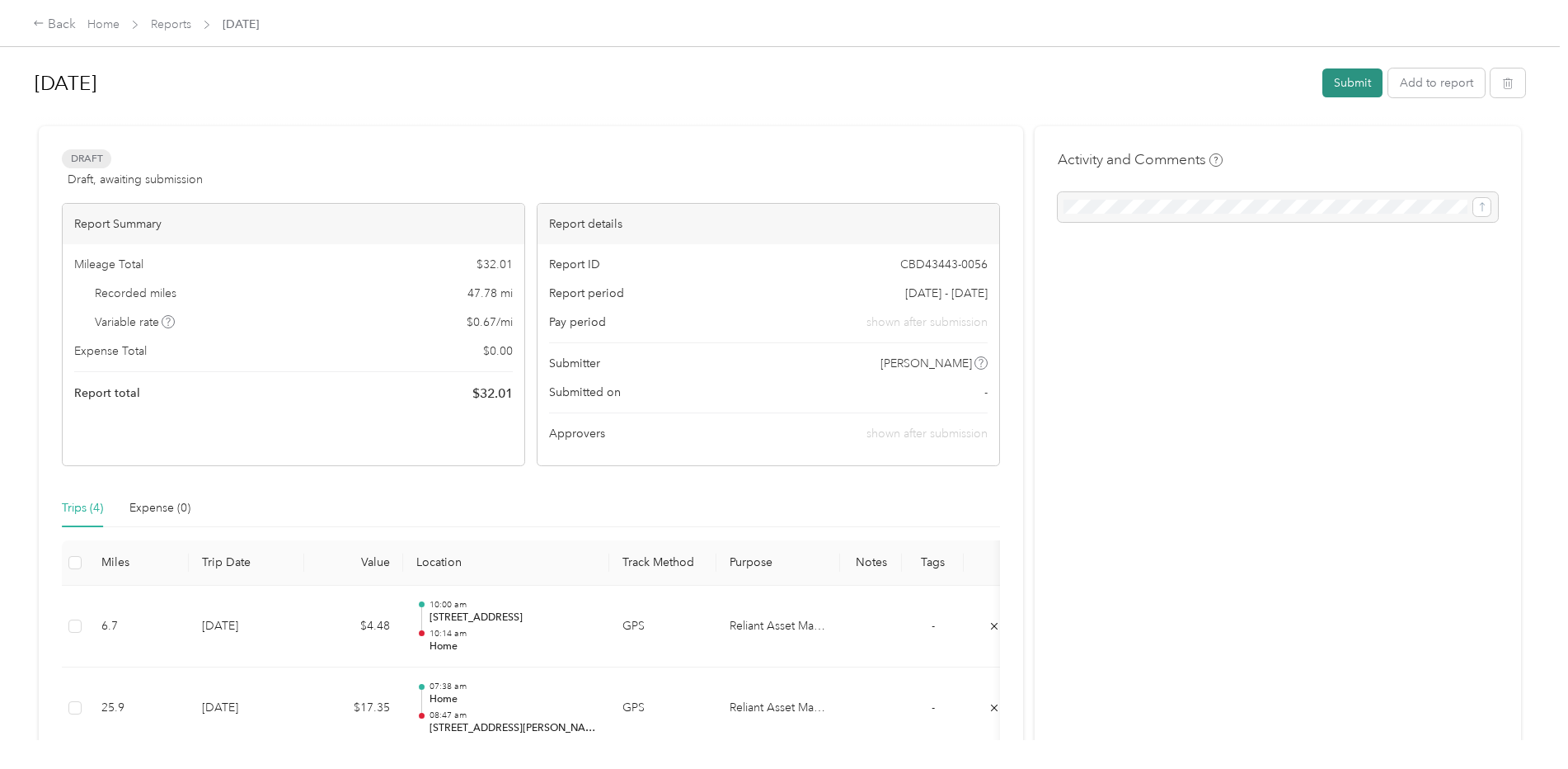
click at [1357, 84] on button "Submit" at bounding box center [1352, 83] width 60 height 29
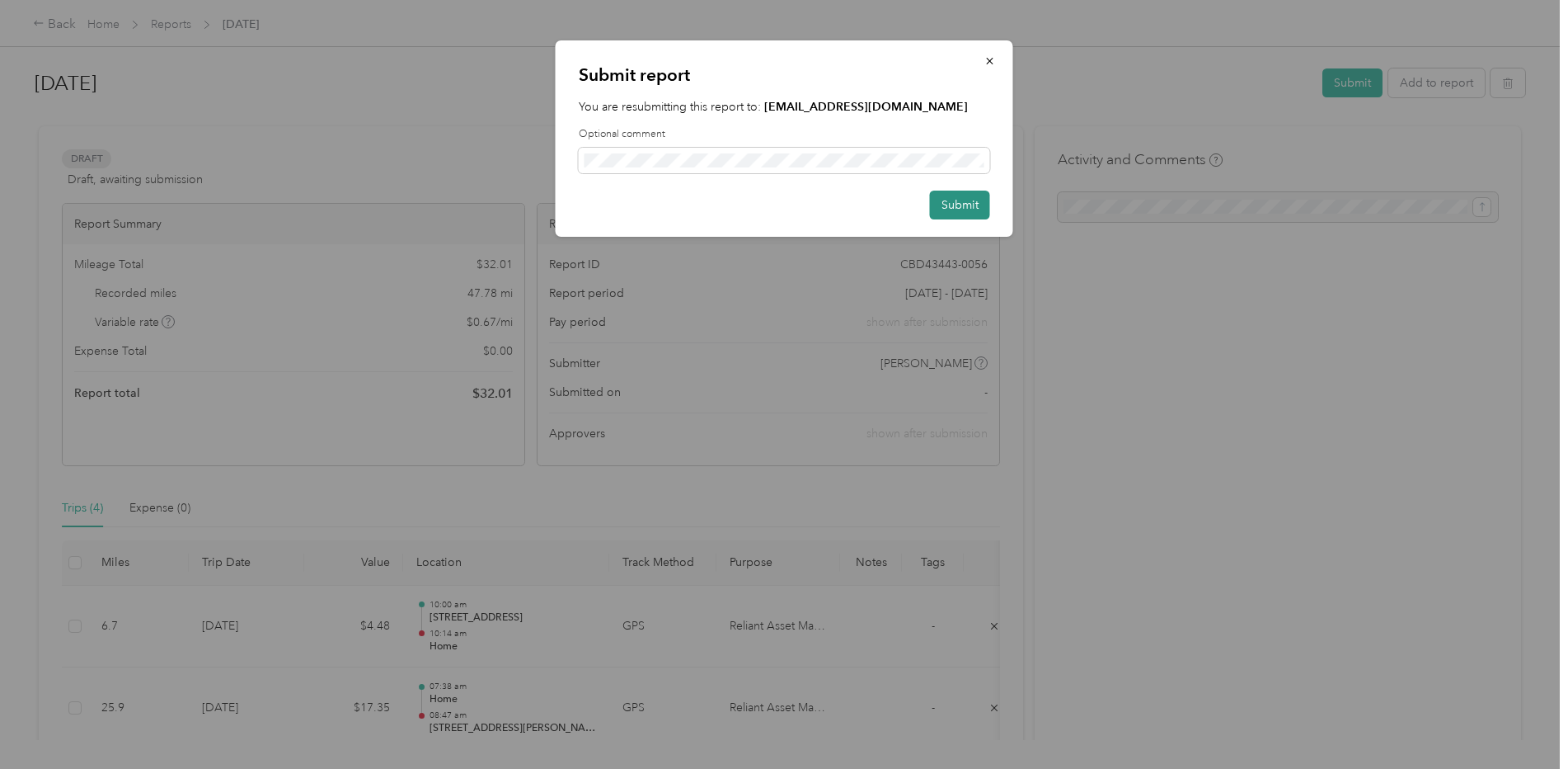
click at [966, 201] on button "Submit" at bounding box center [960, 205] width 60 height 29
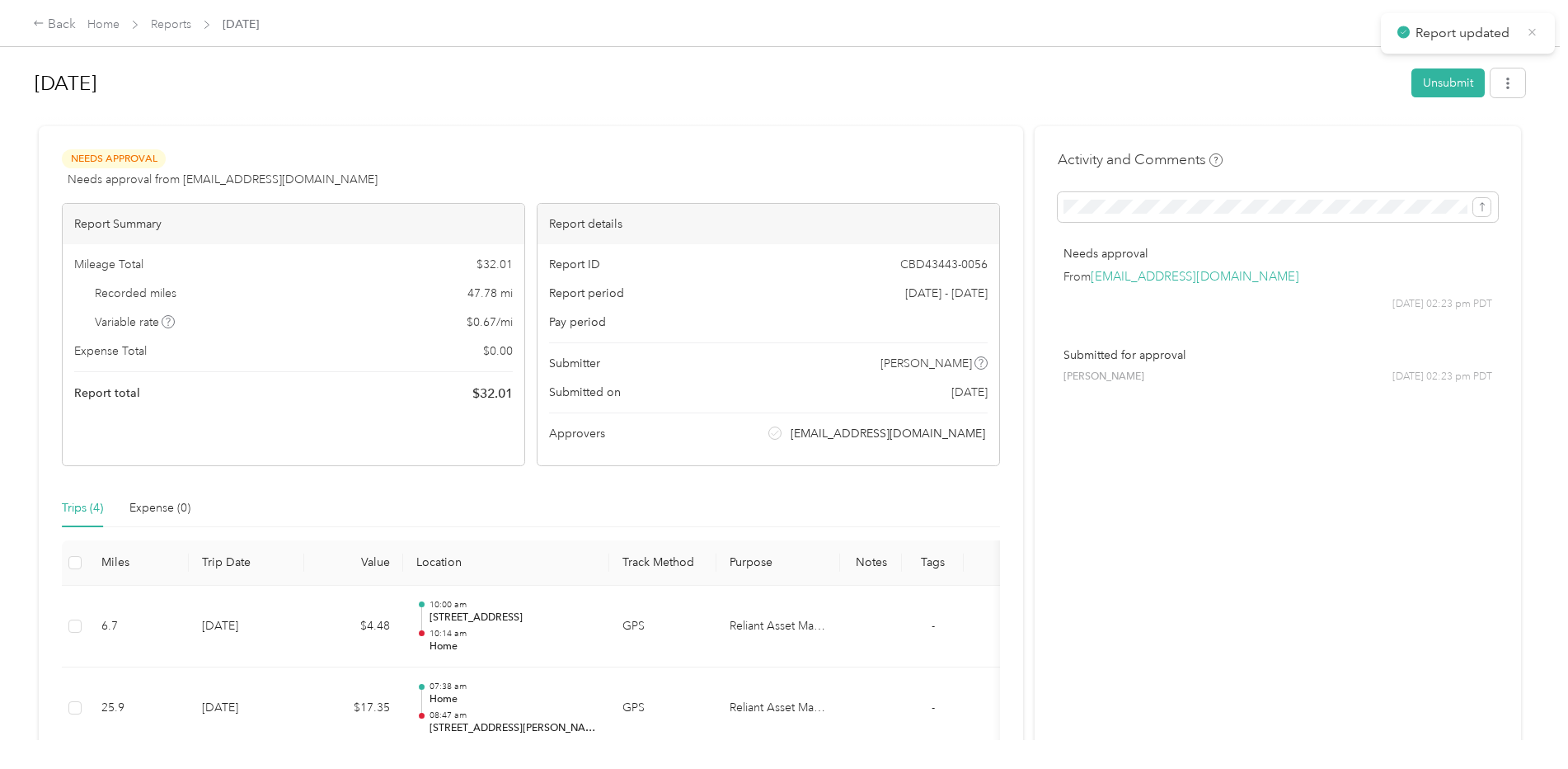
click at [1533, 34] on icon at bounding box center [1532, 32] width 7 height 7
click at [93, 22] on link "Home" at bounding box center [103, 24] width 32 height 14
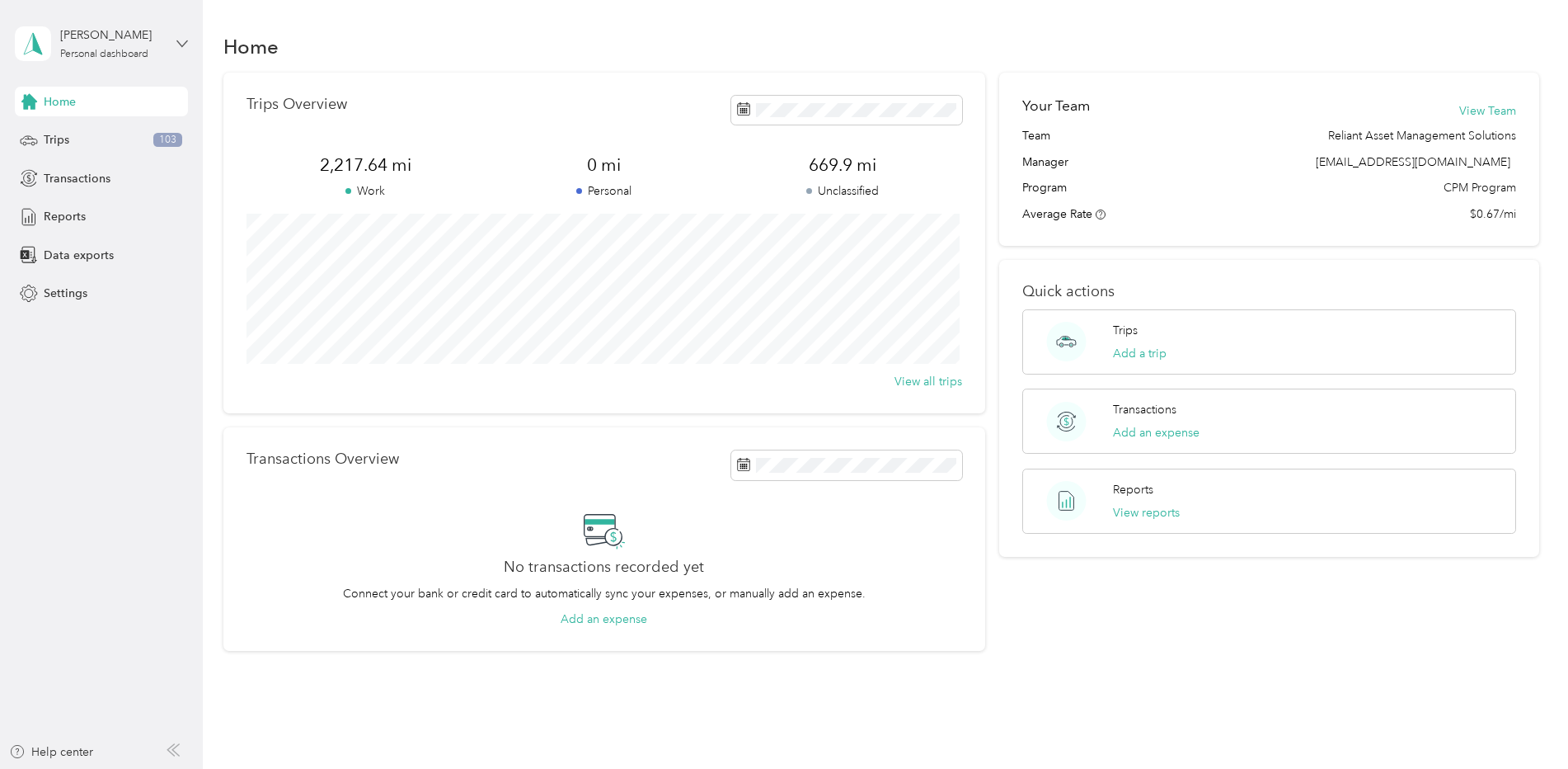
click at [176, 42] on icon at bounding box center [181, 44] width 12 height 12
click at [69, 133] on div "Log out" at bounding box center [62, 135] width 64 height 17
